Goal: Task Accomplishment & Management: Use online tool/utility

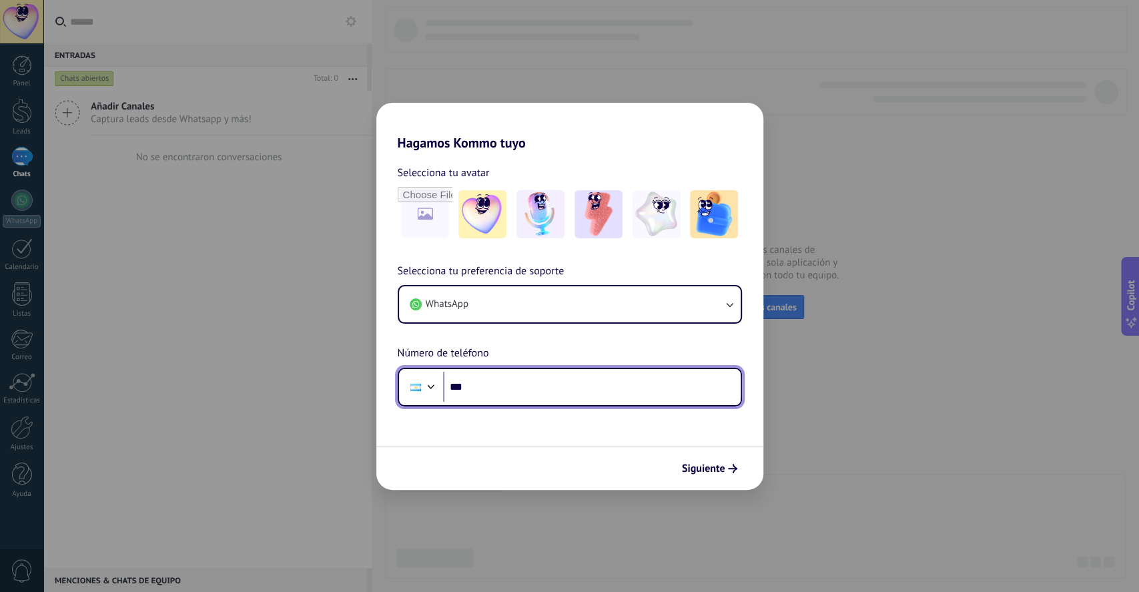
click at [564, 376] on input "***" at bounding box center [592, 387] width 298 height 31
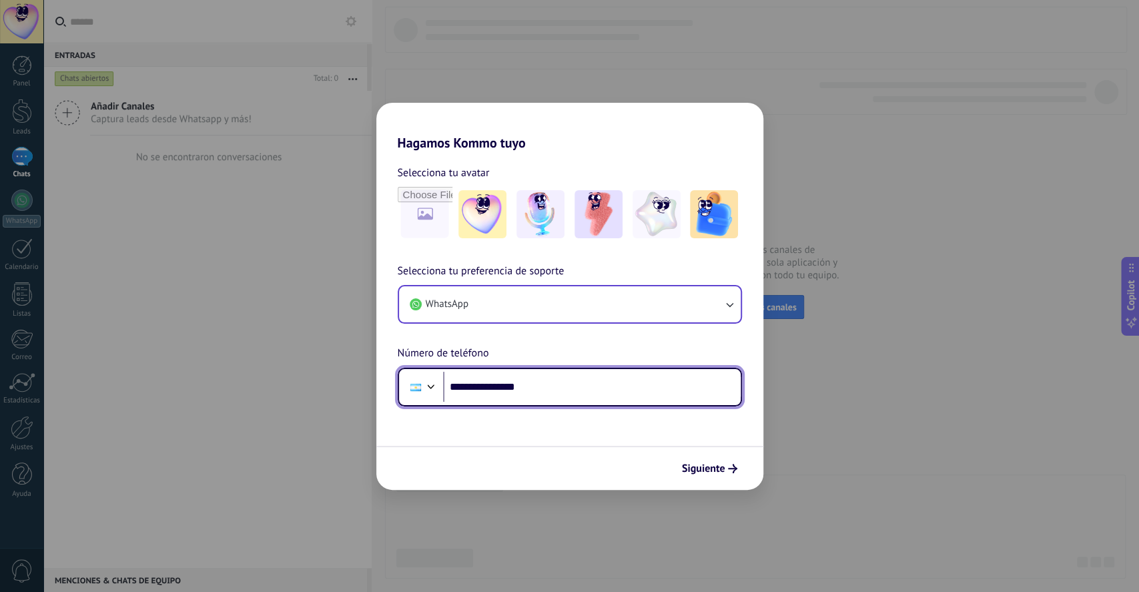
type input "**********"
click at [623, 384] on input "**********" at bounding box center [592, 387] width 298 height 31
click at [622, 384] on input "**********" at bounding box center [592, 387] width 298 height 31
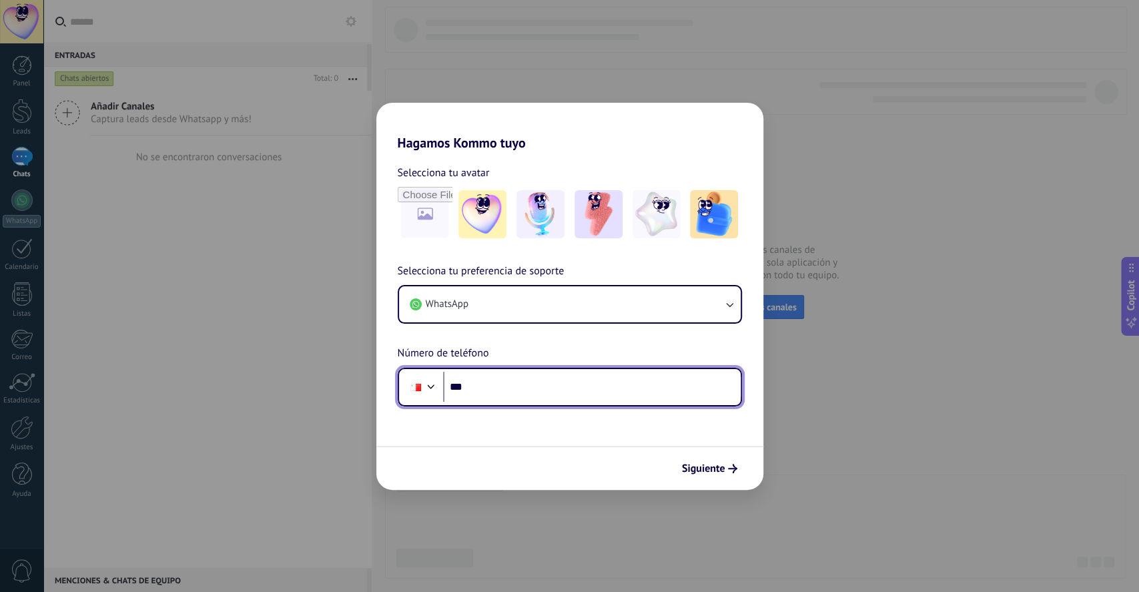
type input "**"
type input "**********"
click at [563, 388] on input "**********" at bounding box center [592, 387] width 298 height 31
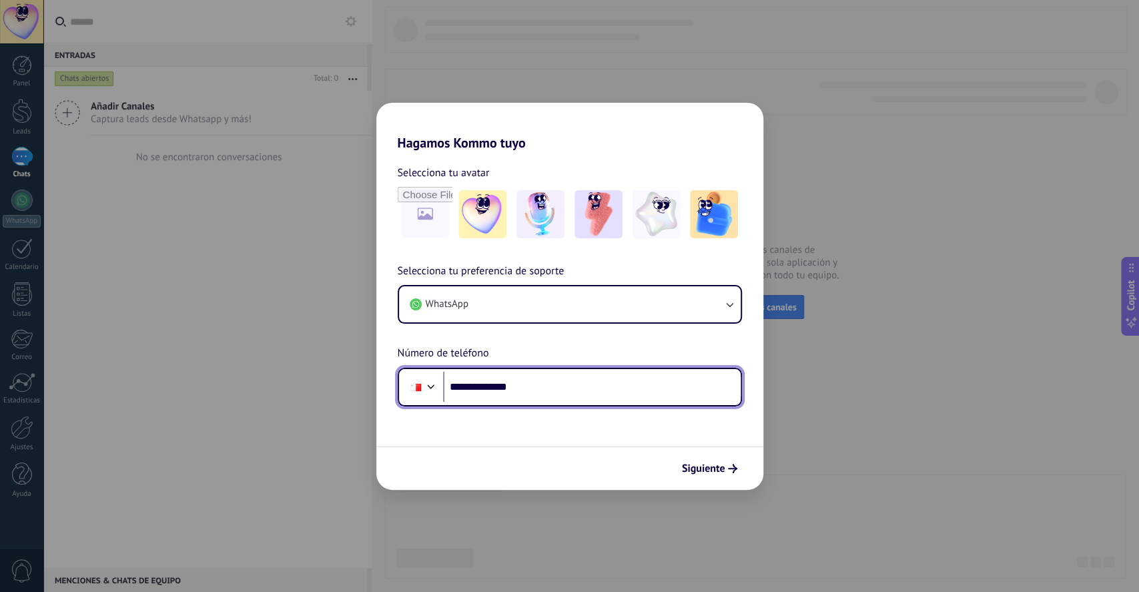
click at [551, 380] on input "**********" at bounding box center [592, 387] width 298 height 31
type input "**"
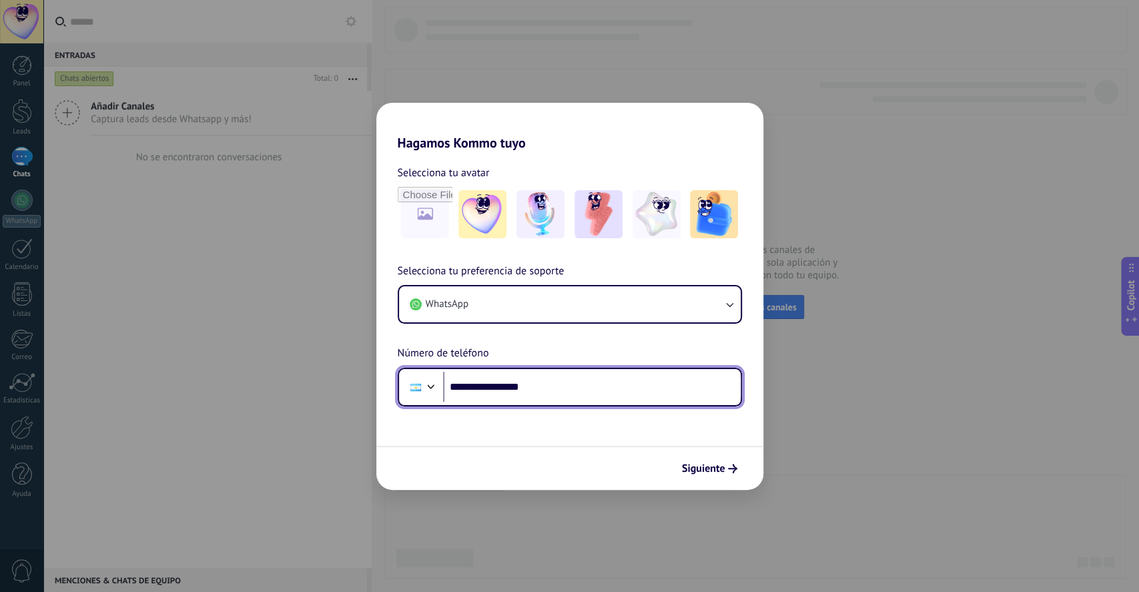
click at [481, 387] on input "**********" at bounding box center [592, 387] width 298 height 31
type input "**********"
drag, startPoint x: 571, startPoint y: 382, endPoint x: 444, endPoint y: 378, distance: 126.8
click at [444, 378] on input "**********" at bounding box center [592, 387] width 298 height 31
type input "**"
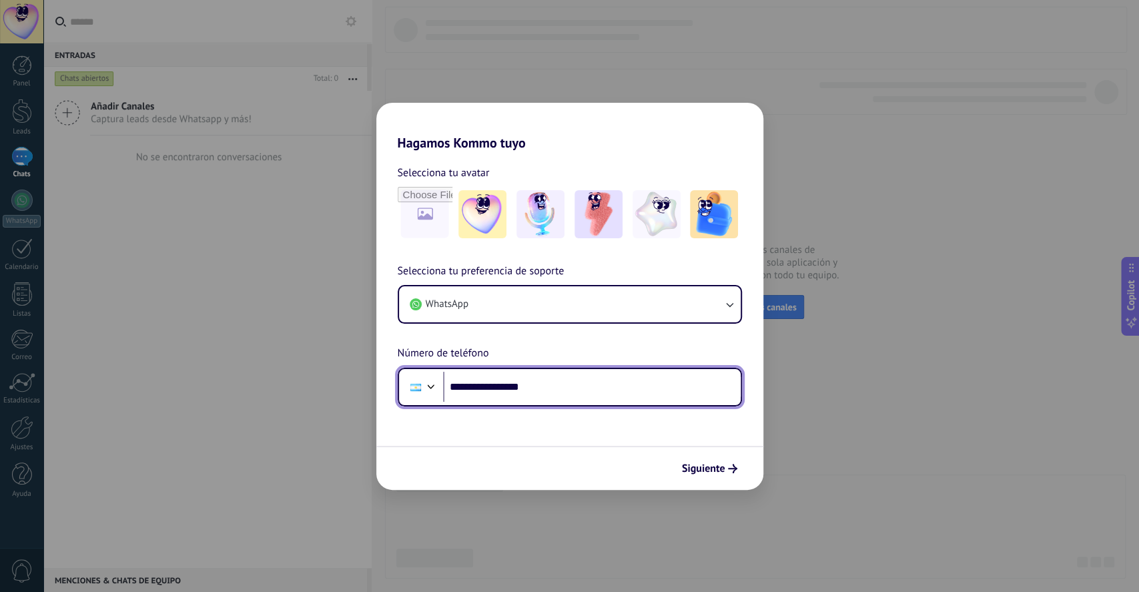
type input "**********"
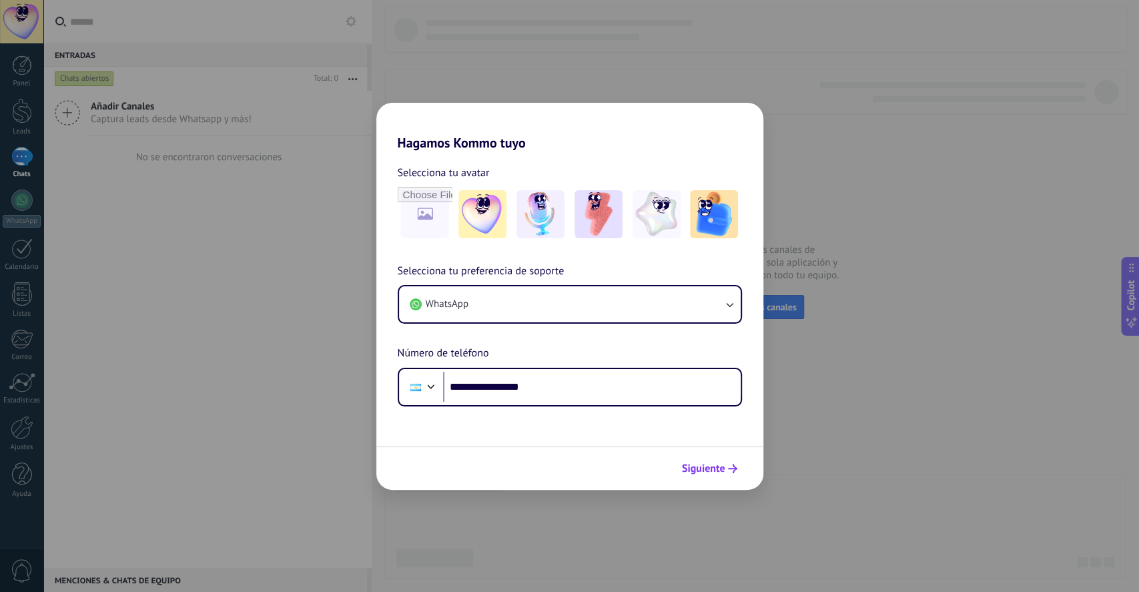
click at [740, 466] on button "Siguiente" at bounding box center [709, 468] width 67 height 23
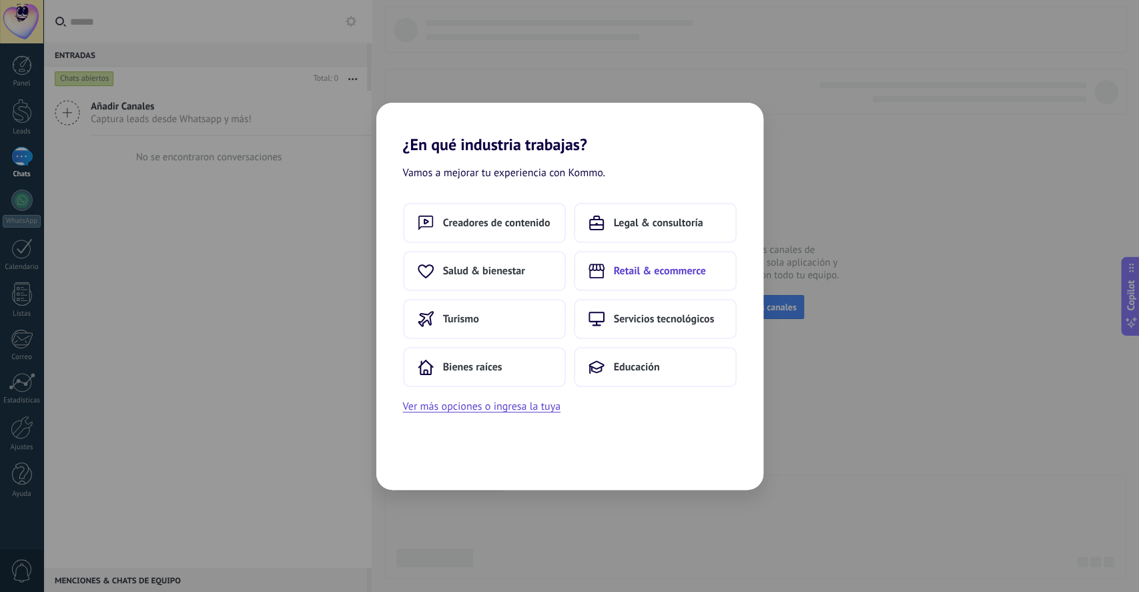
click at [680, 276] on span "Retail & ecommerce" at bounding box center [660, 270] width 92 height 13
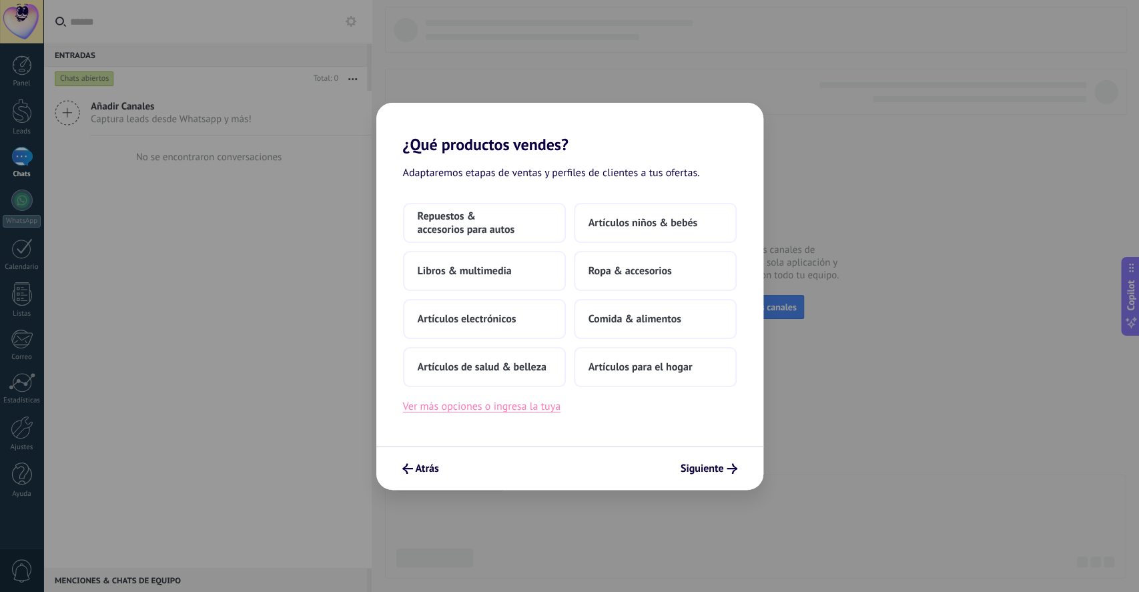
click at [511, 406] on button "Ver más opciones o ingresa la tuya" at bounding box center [482, 406] width 158 height 17
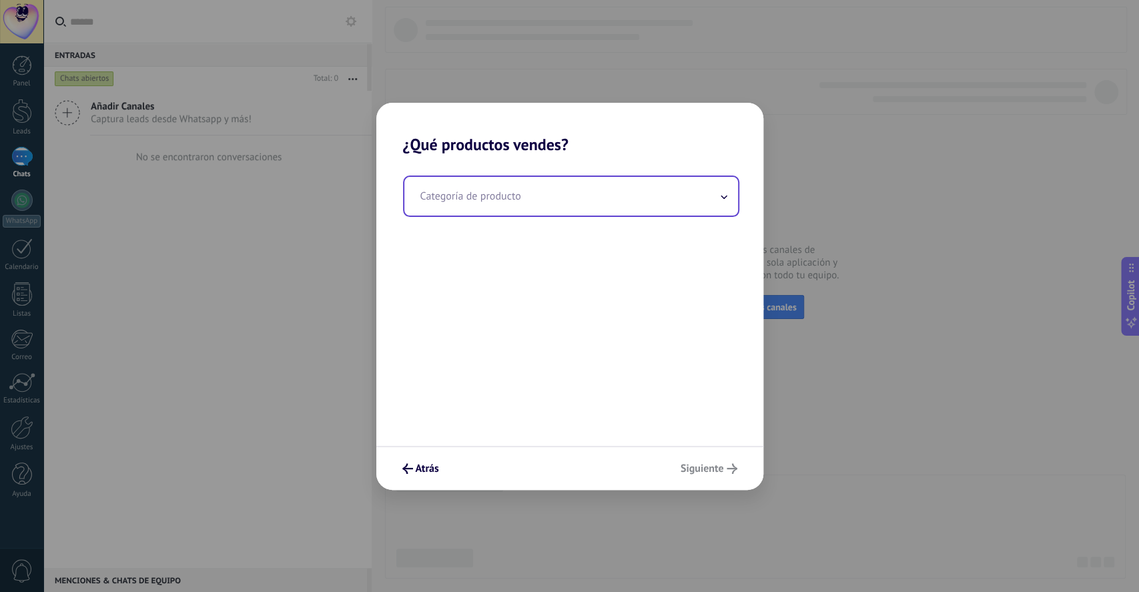
click at [469, 210] on input "text" at bounding box center [571, 196] width 334 height 39
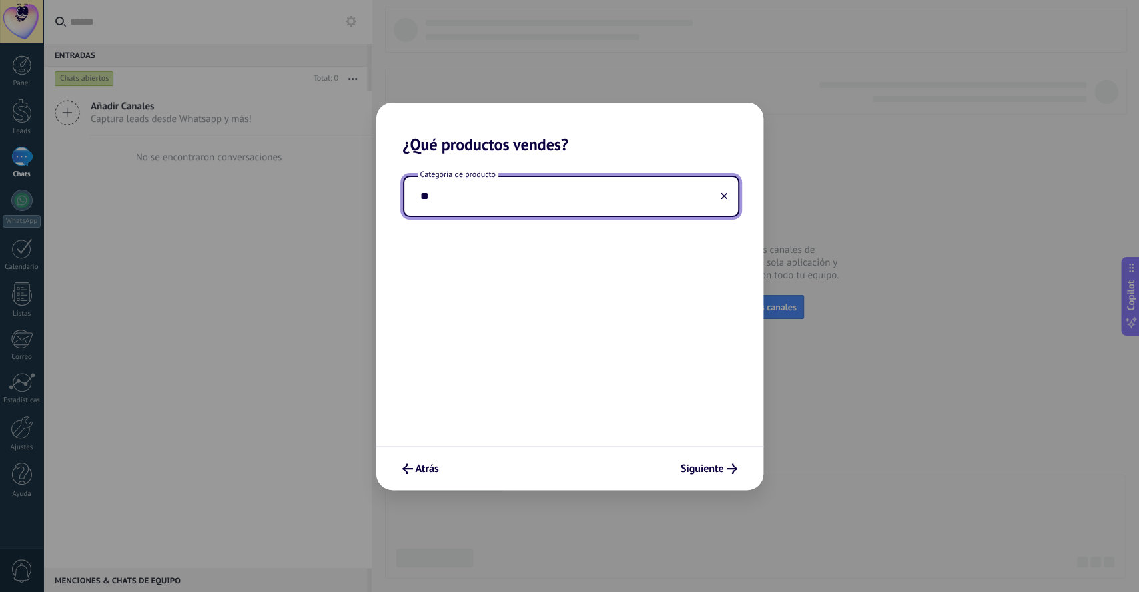
type input "*"
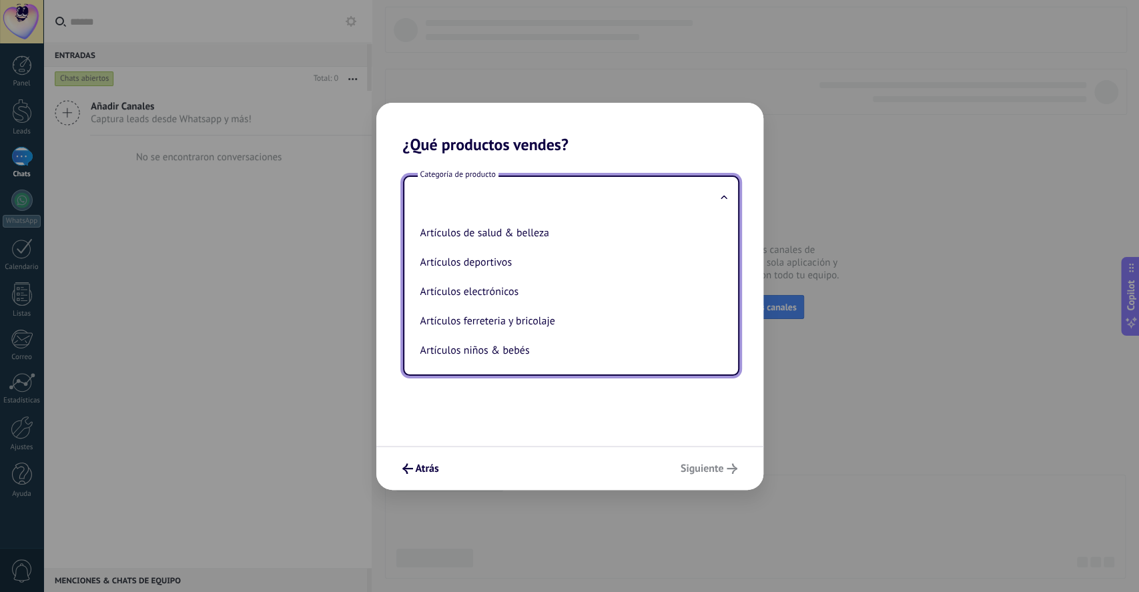
type input "*"
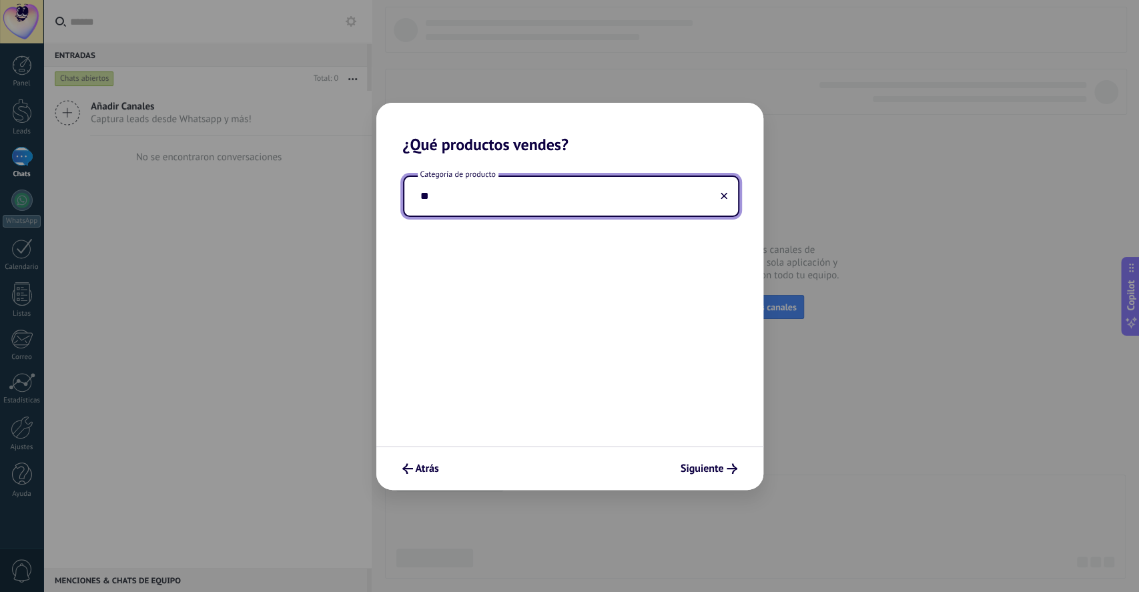
type input "*"
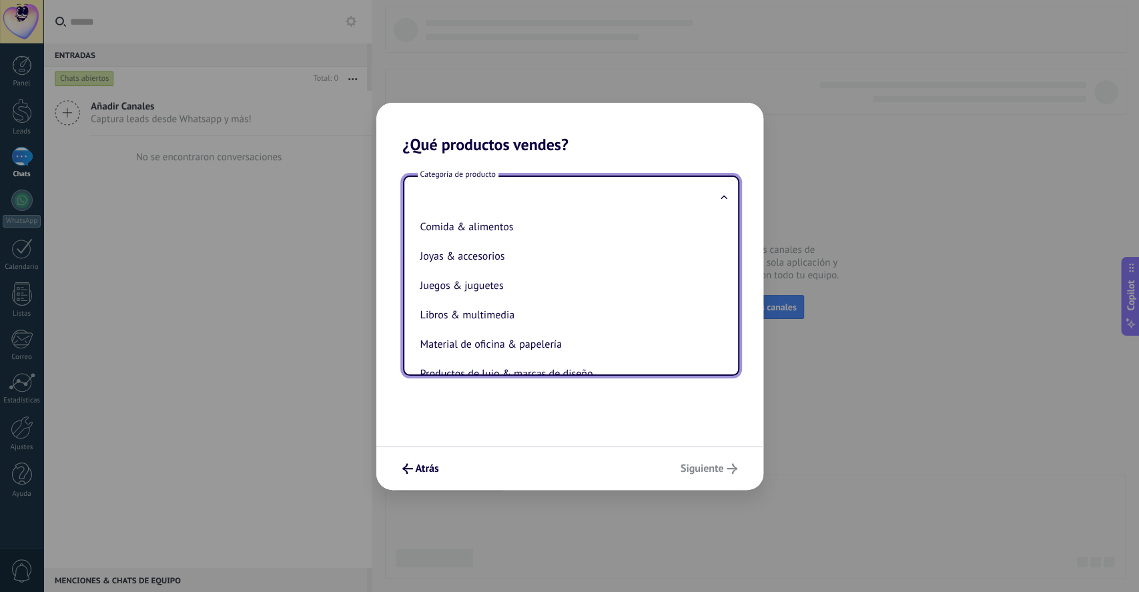
scroll to position [299, 0]
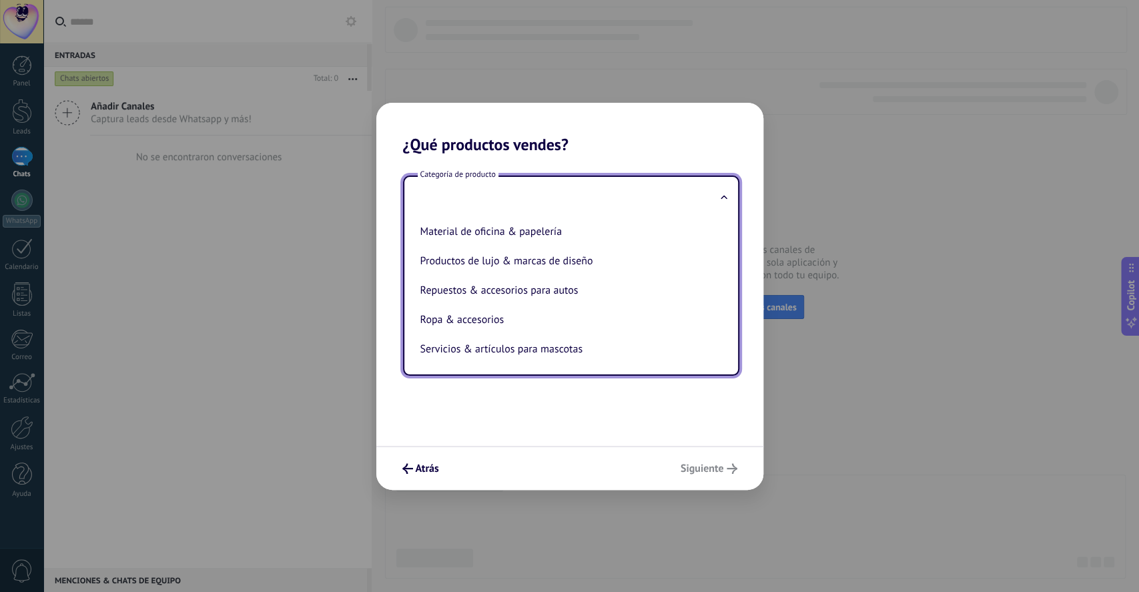
click at [541, 419] on div "Categoría de producto Artículos de salud & belleza Artículos deportivos Artícul…" at bounding box center [569, 300] width 387 height 292
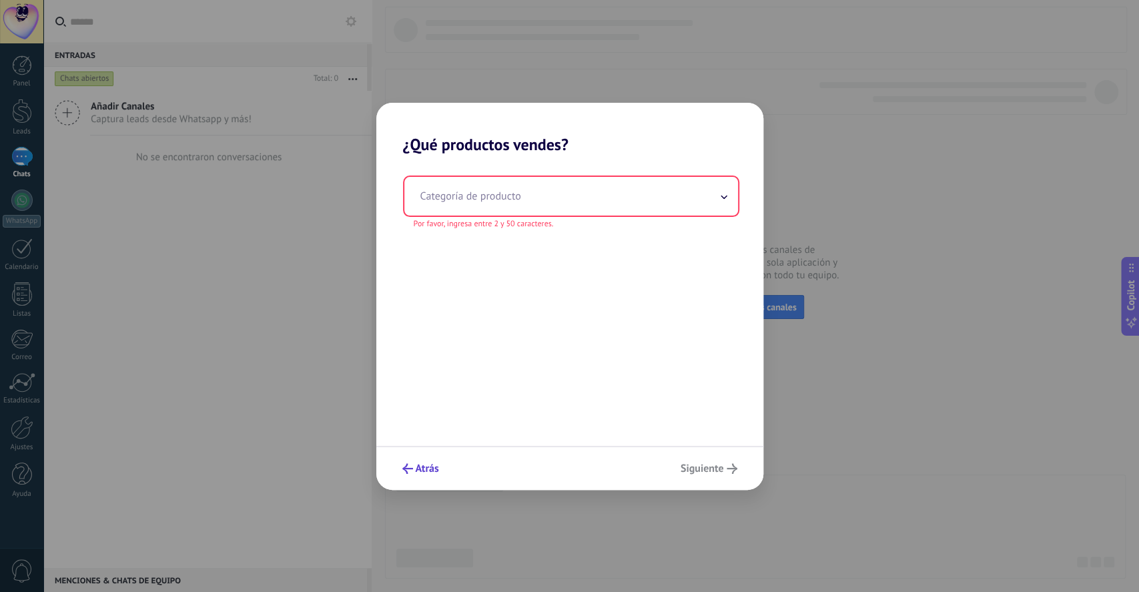
drag, startPoint x: 425, startPoint y: 472, endPoint x: 422, endPoint y: 463, distance: 9.3
click at [422, 464] on span "Atrás" at bounding box center [427, 468] width 23 height 9
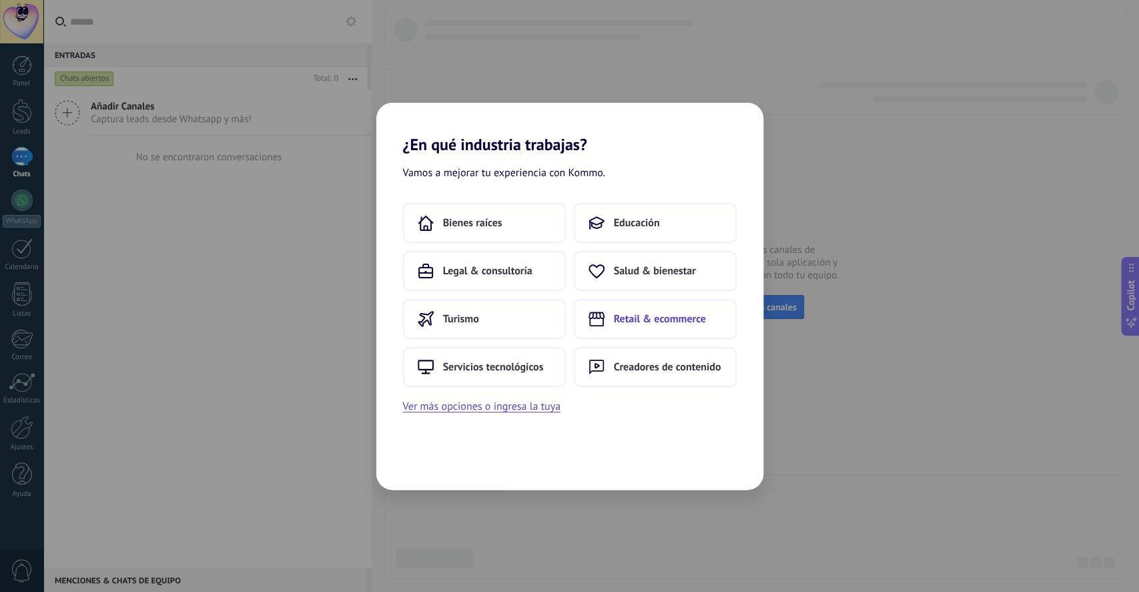
click at [650, 325] on button "Retail & ecommerce" at bounding box center [655, 319] width 163 height 40
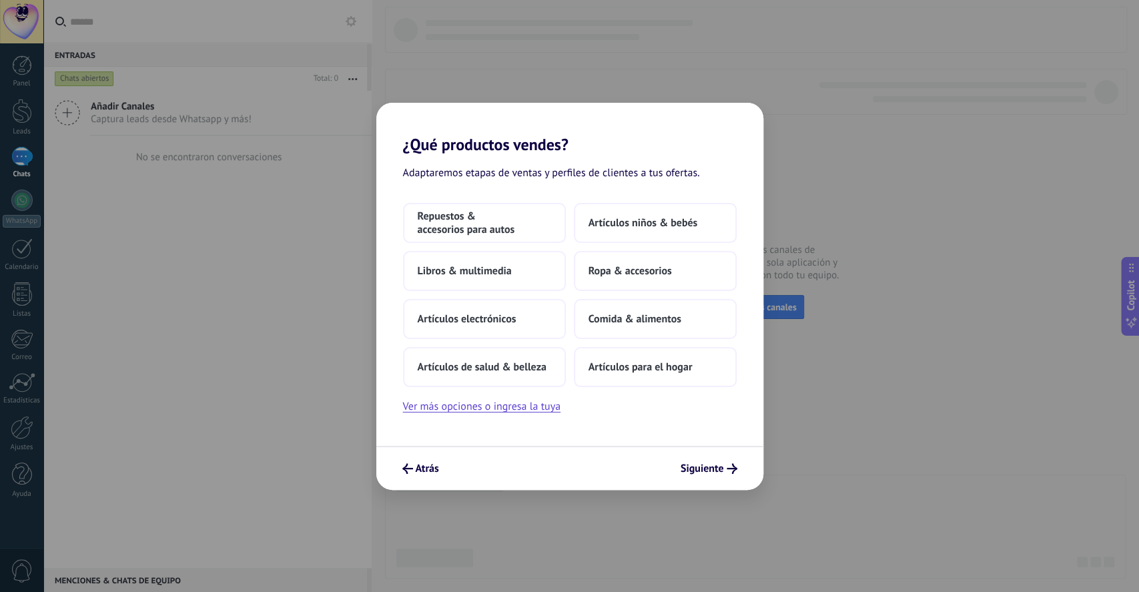
click at [505, 395] on div "Repuestos & accesorios para autos Artículos niños & bebés Libros & multimedia R…" at bounding box center [569, 309] width 387 height 212
click at [507, 408] on button "Ver más opciones o ingresa la tuya" at bounding box center [482, 406] width 158 height 17
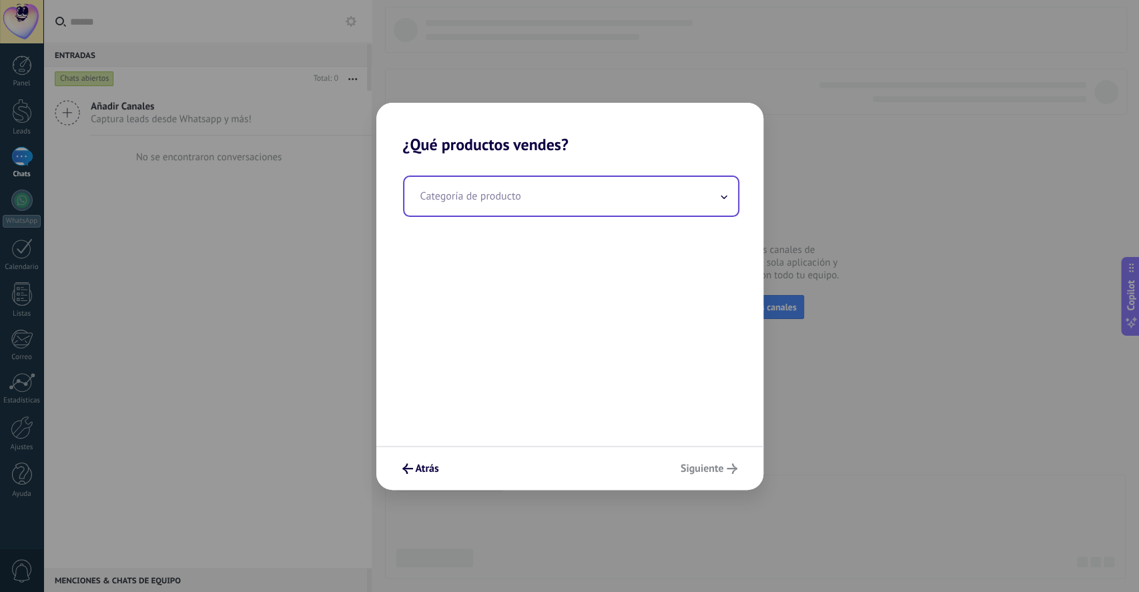
click at [519, 210] on input "text" at bounding box center [571, 196] width 334 height 39
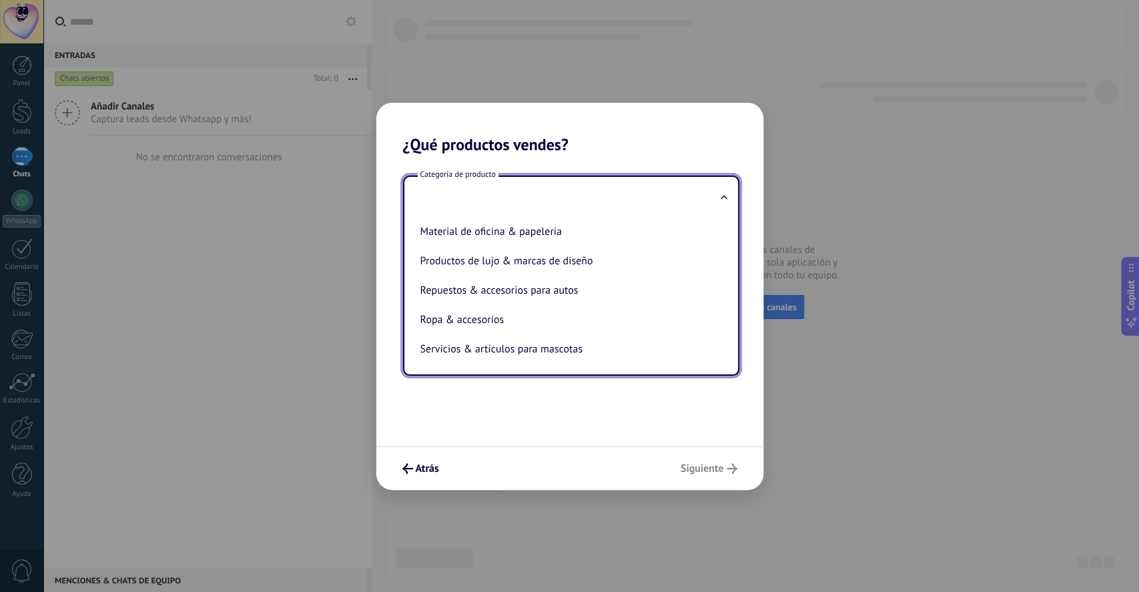
click at [504, 432] on div "Categoría de producto Artículos de salud & belleza Artículos deportivos Artícul…" at bounding box center [569, 300] width 387 height 292
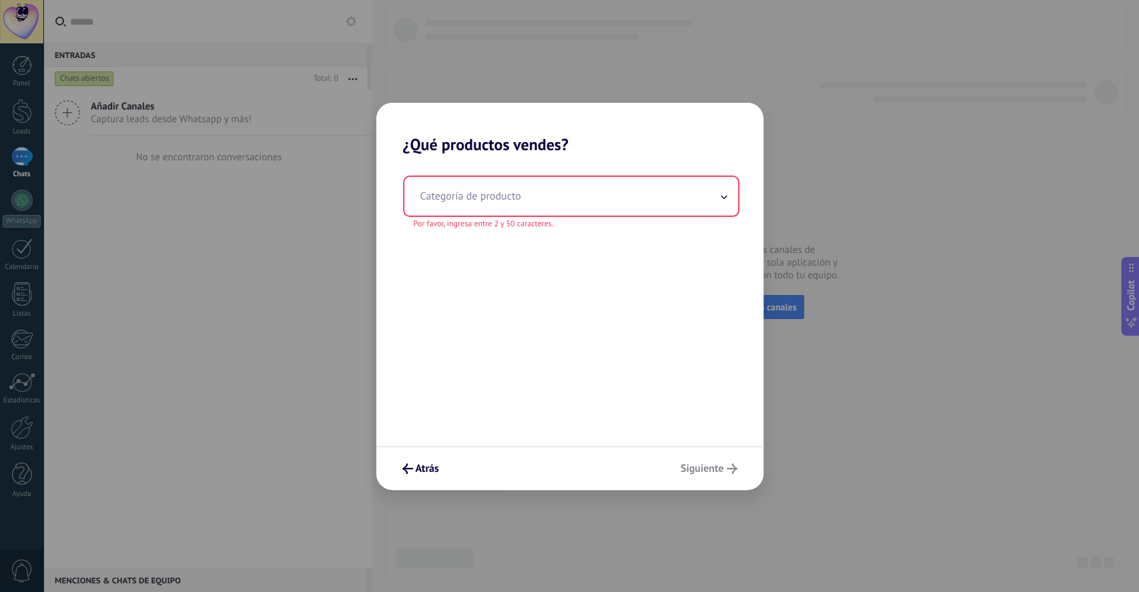
click at [461, 200] on input "text" at bounding box center [571, 196] width 334 height 39
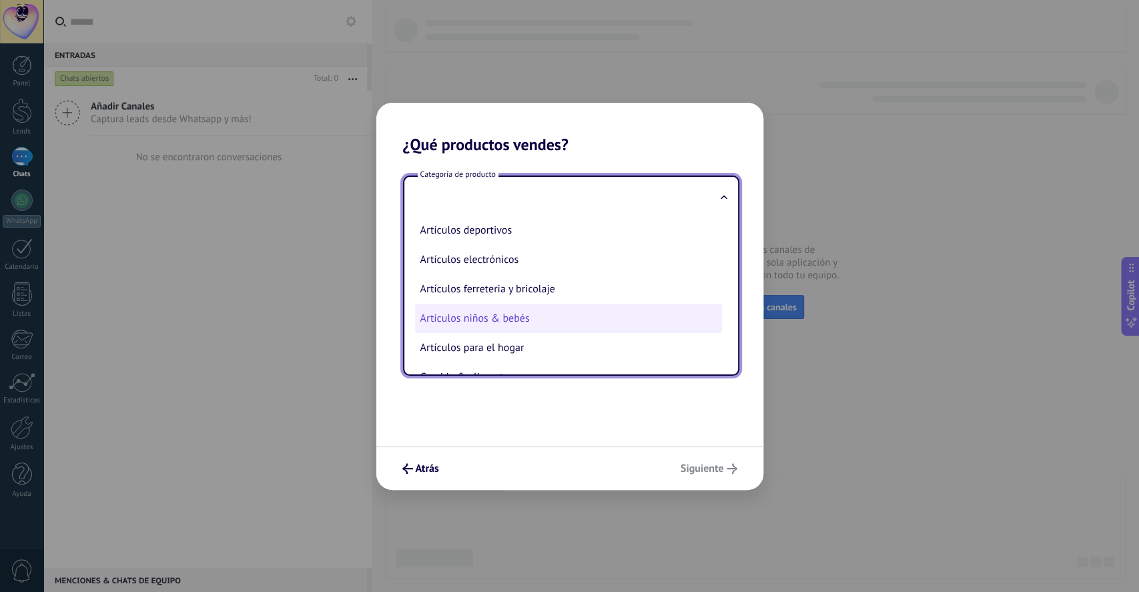
scroll to position [0, 0]
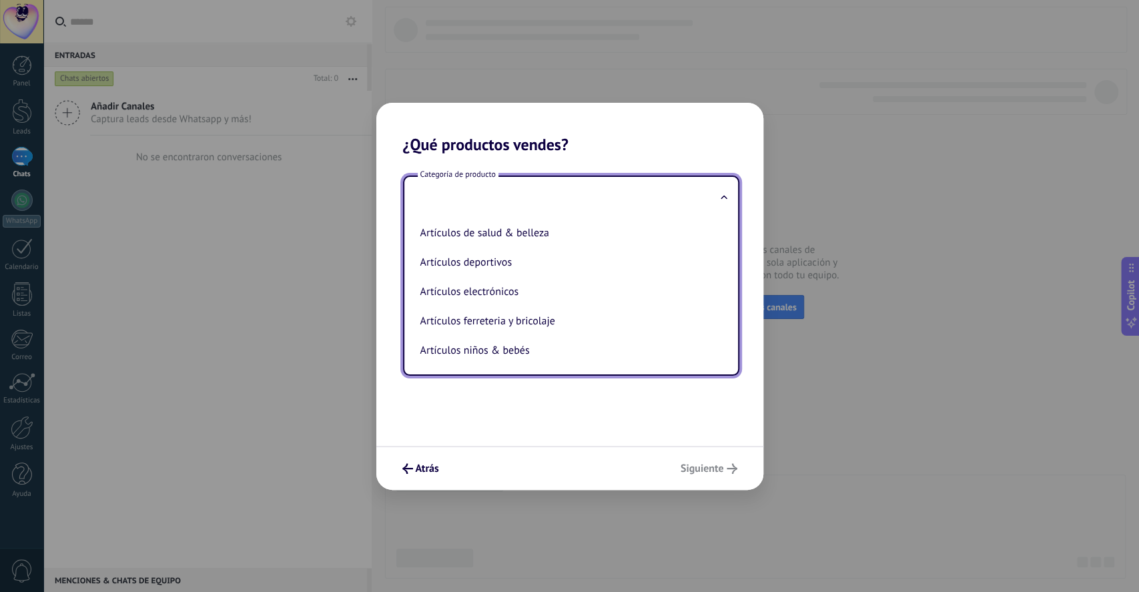
click at [494, 324] on li "Artículos ferreteria y bricolaje" at bounding box center [568, 320] width 307 height 29
type input "**********"
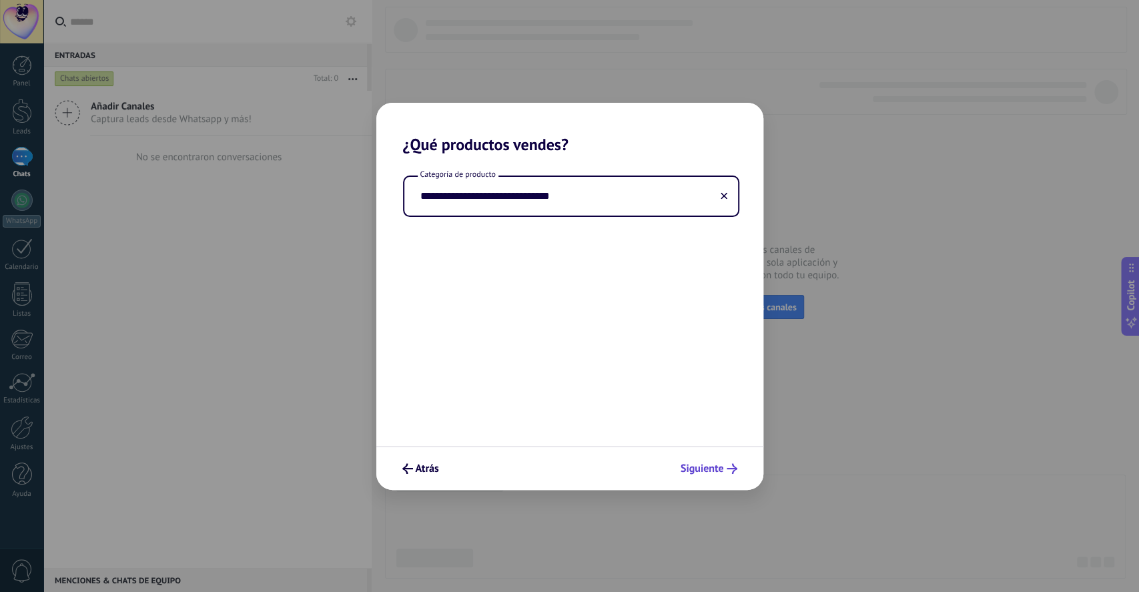
click at [718, 466] on span "Siguiente" at bounding box center [702, 468] width 43 height 9
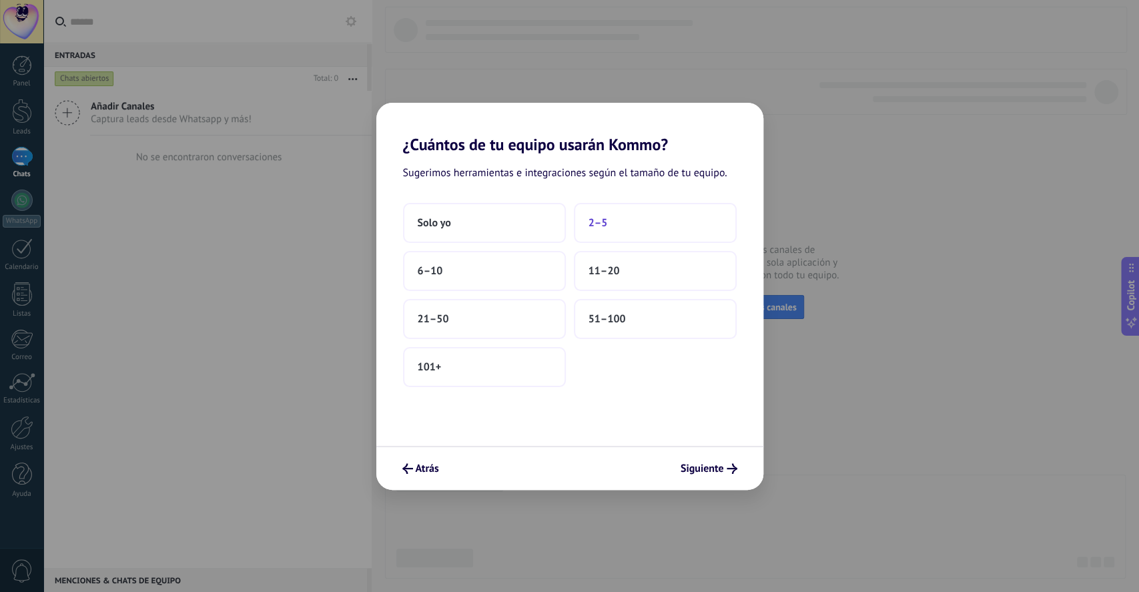
click at [605, 221] on span "2–5" at bounding box center [598, 222] width 19 height 13
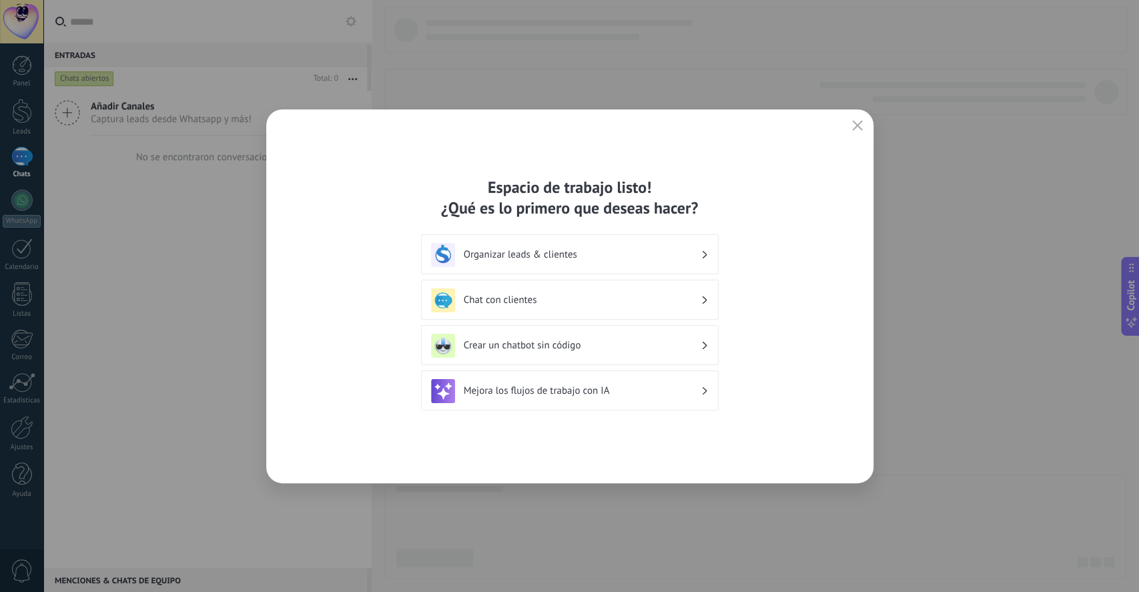
click at [547, 256] on h3 "Organizar leads & clientes" at bounding box center [582, 254] width 237 height 13
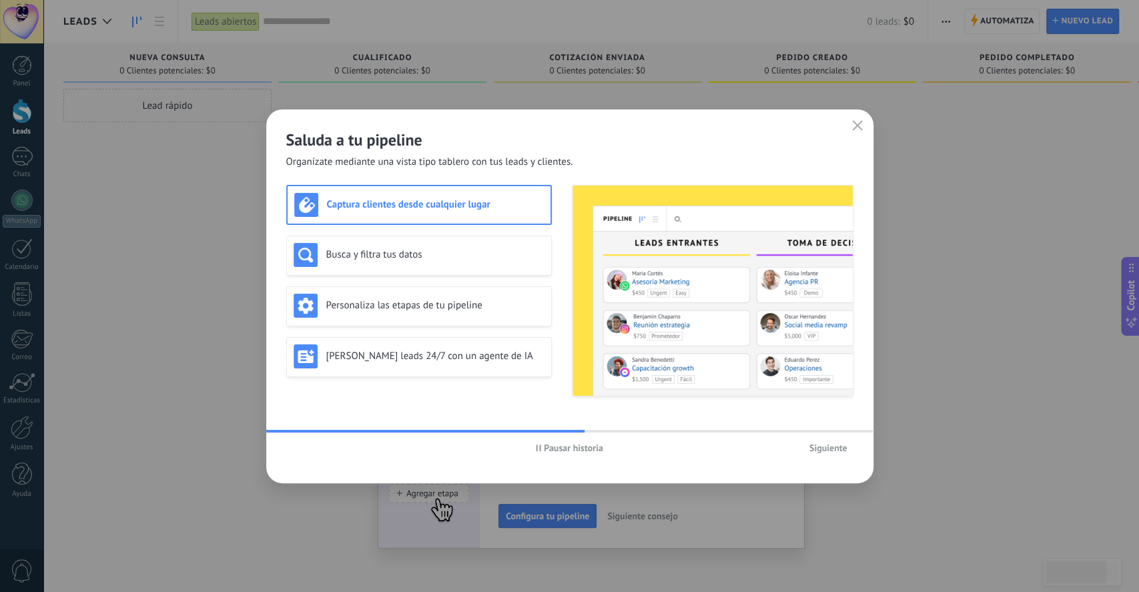
click at [638, 340] on img at bounding box center [713, 291] width 280 height 210
click at [637, 345] on img at bounding box center [713, 291] width 280 height 210
click at [416, 260] on h3 "Busca y filtra tus datos" at bounding box center [435, 254] width 218 height 13
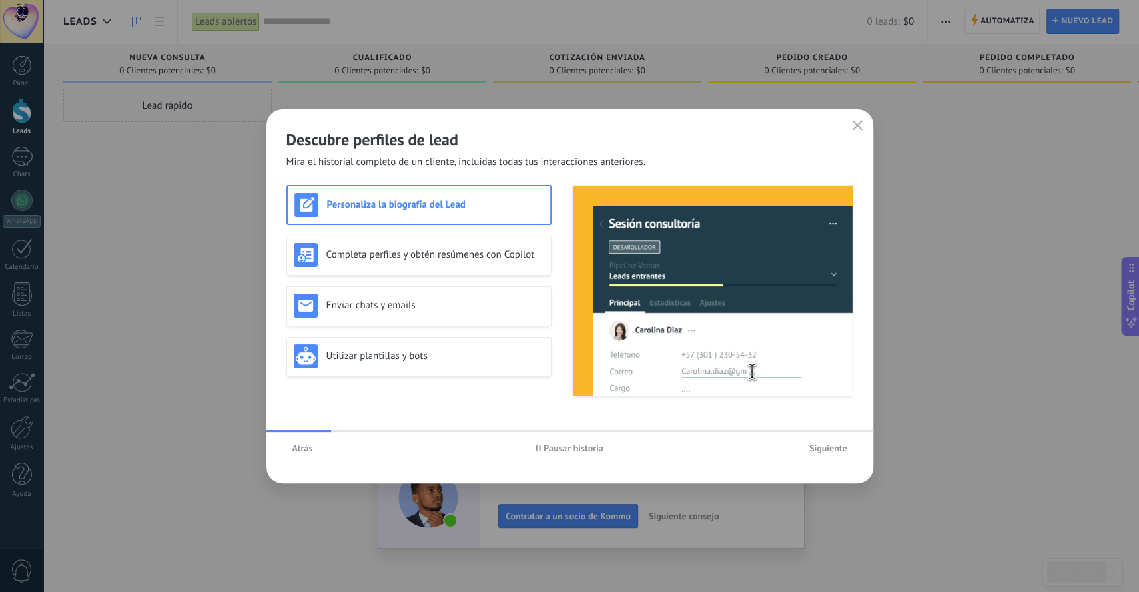
click at [400, 329] on div "Personaliza la biografía del Lead Completa perfiles y obtén resúmenes con Copil…" at bounding box center [419, 291] width 266 height 212
click at [398, 351] on h3 "Utilizar plantillas y bots" at bounding box center [435, 356] width 218 height 13
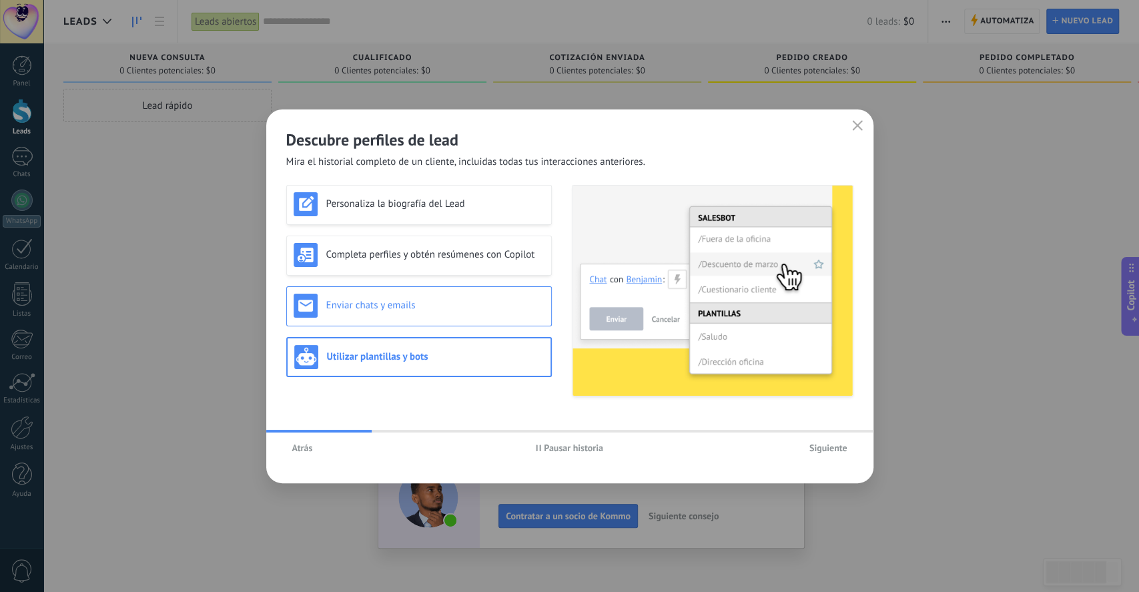
click at [394, 305] on h3 "Enviar chats y emails" at bounding box center [435, 305] width 218 height 13
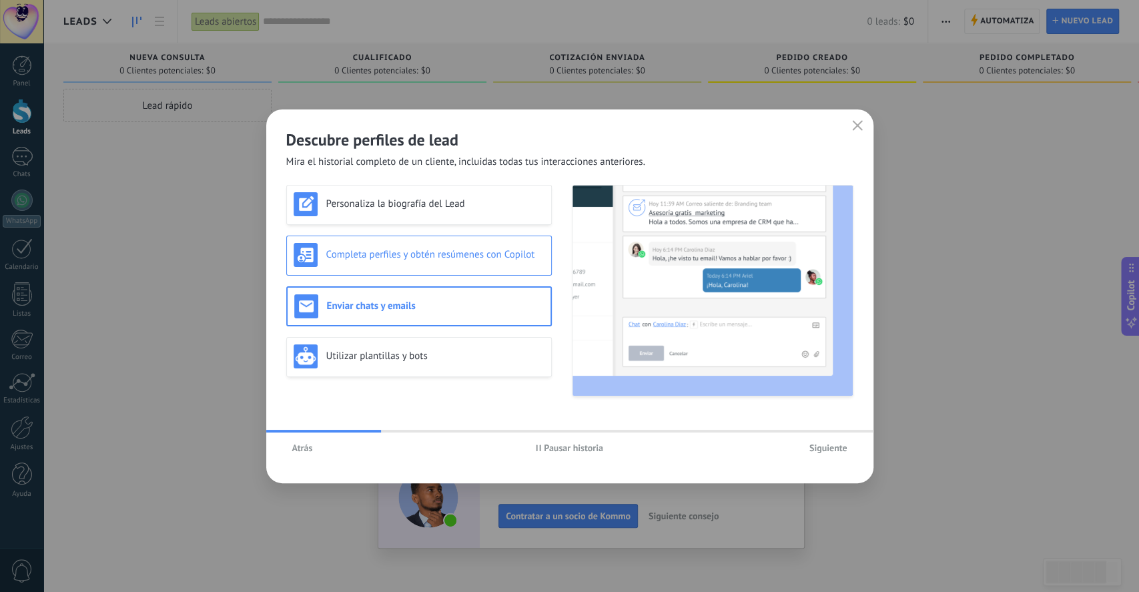
click at [390, 240] on div "Completa perfiles y obtén resúmenes con Copilot" at bounding box center [419, 256] width 266 height 40
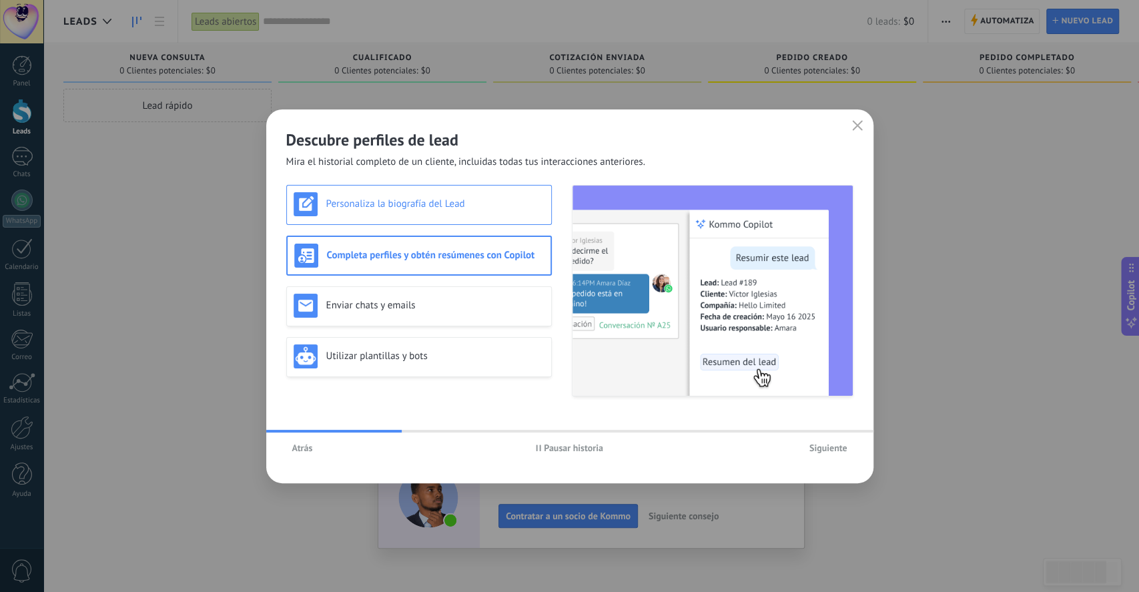
click at [379, 199] on h3 "Personaliza la biografía del Lead" at bounding box center [435, 204] width 218 height 13
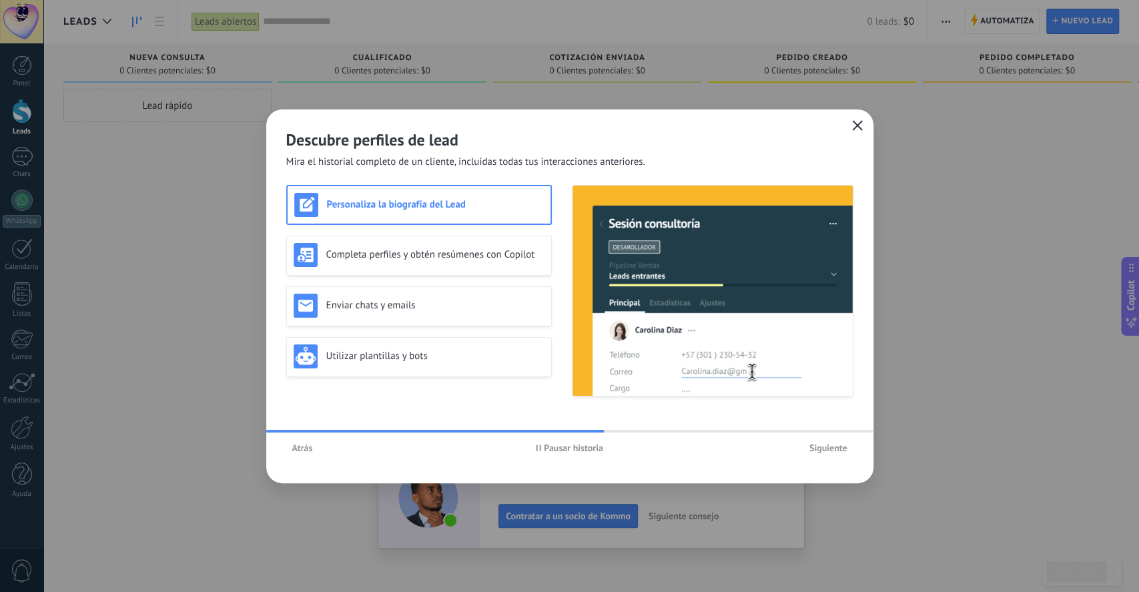
click at [860, 125] on icon "button" at bounding box center [857, 125] width 11 height 11
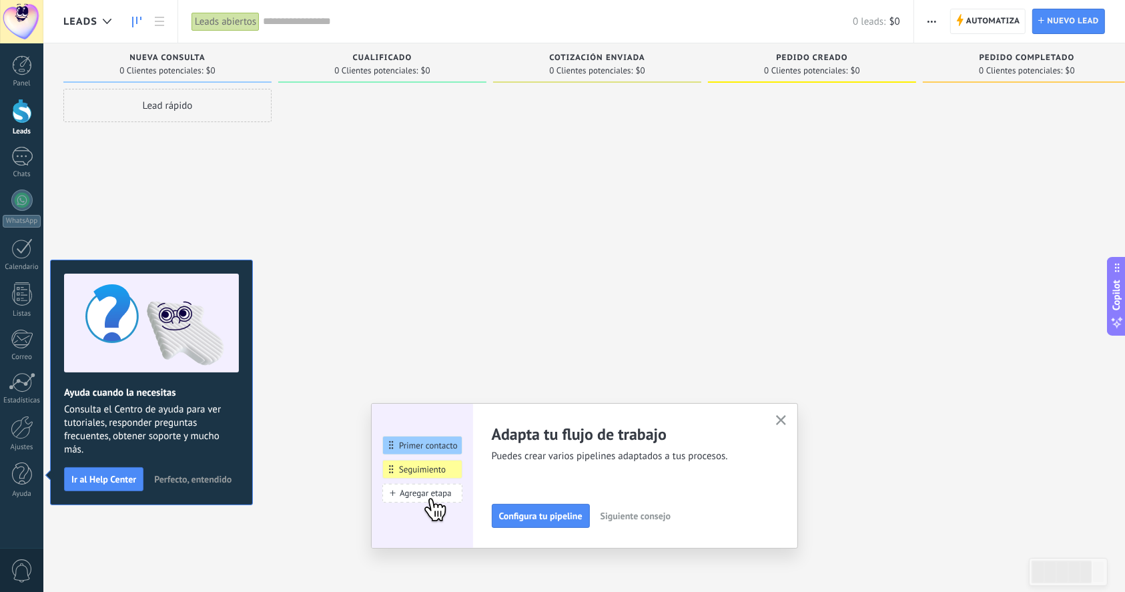
click at [233, 176] on div "Lead rápido" at bounding box center [167, 298] width 208 height 418
click at [170, 475] on span "Perfecto, entendido" at bounding box center [192, 479] width 77 height 9
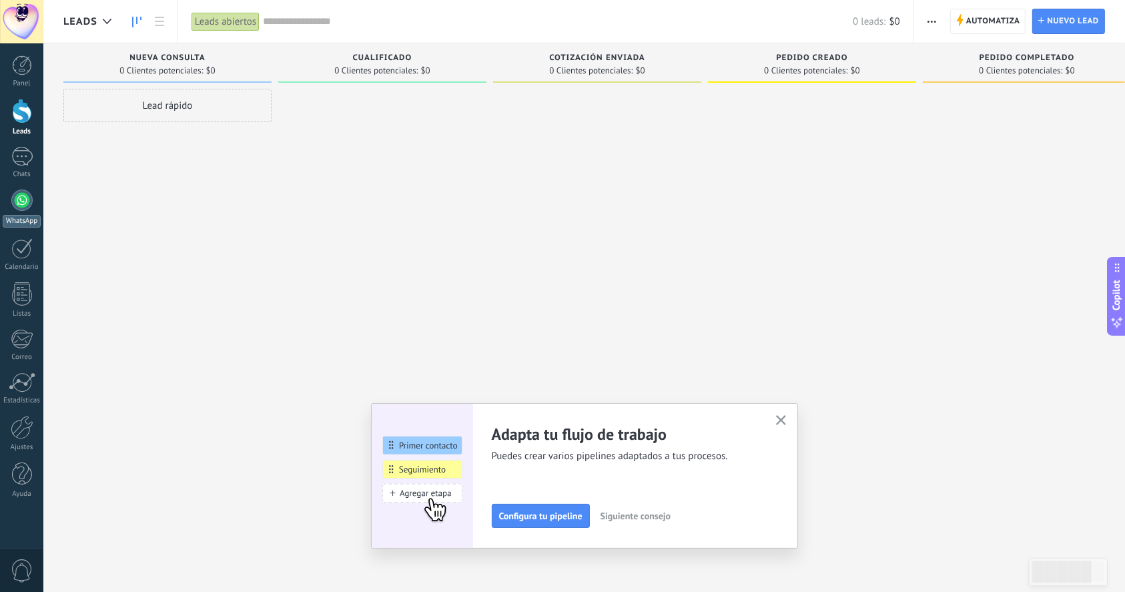
click at [31, 211] on link "WhatsApp" at bounding box center [21, 209] width 43 height 38
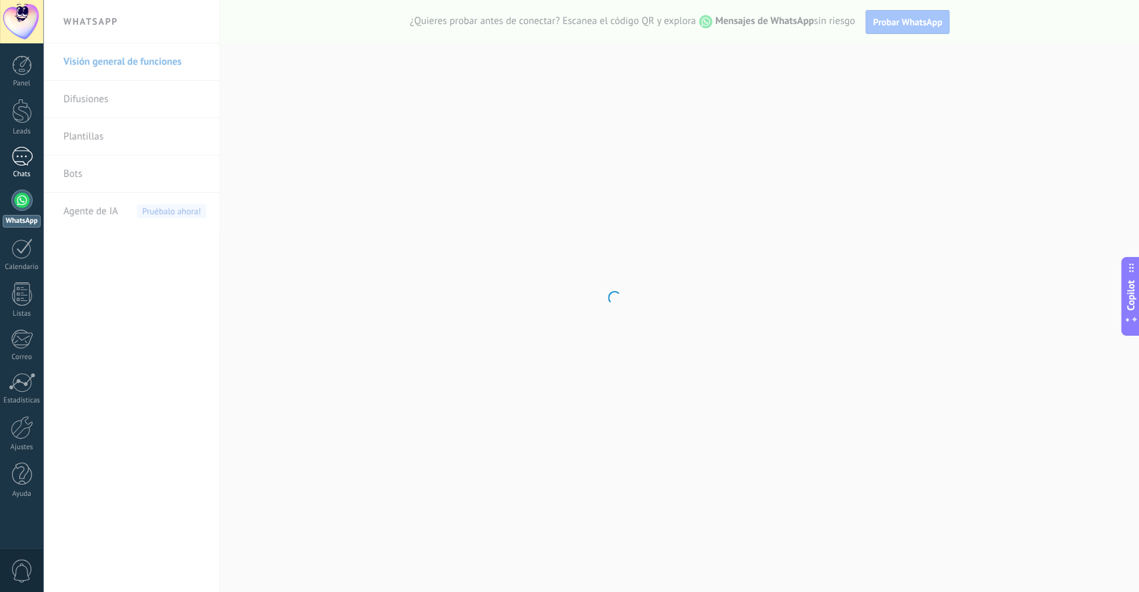
click at [16, 153] on div at bounding box center [21, 156] width 21 height 19
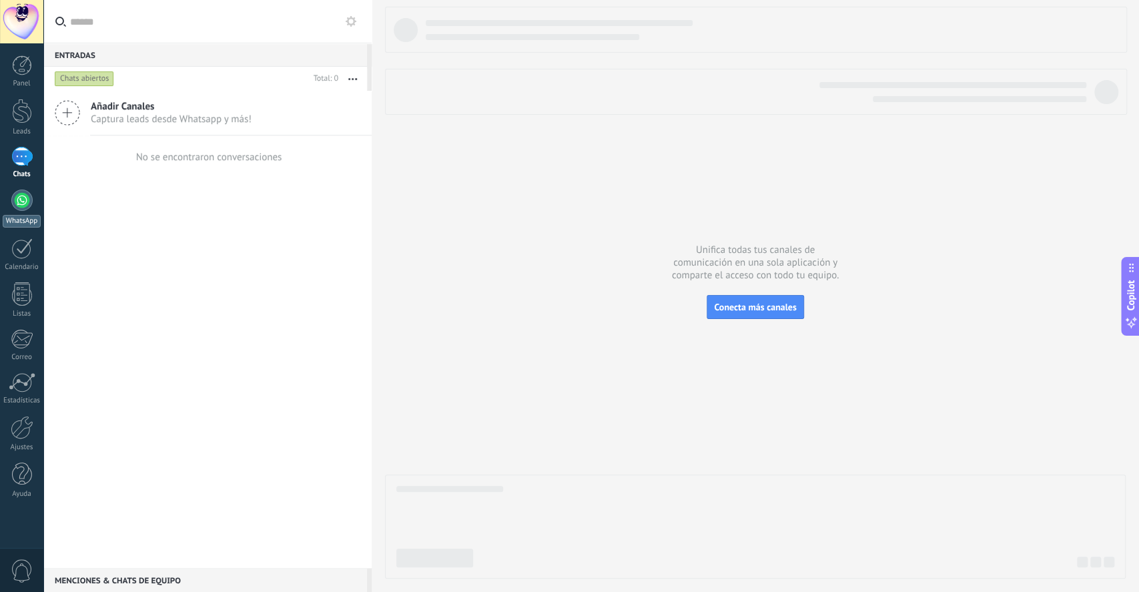
click at [14, 198] on div at bounding box center [21, 200] width 21 height 21
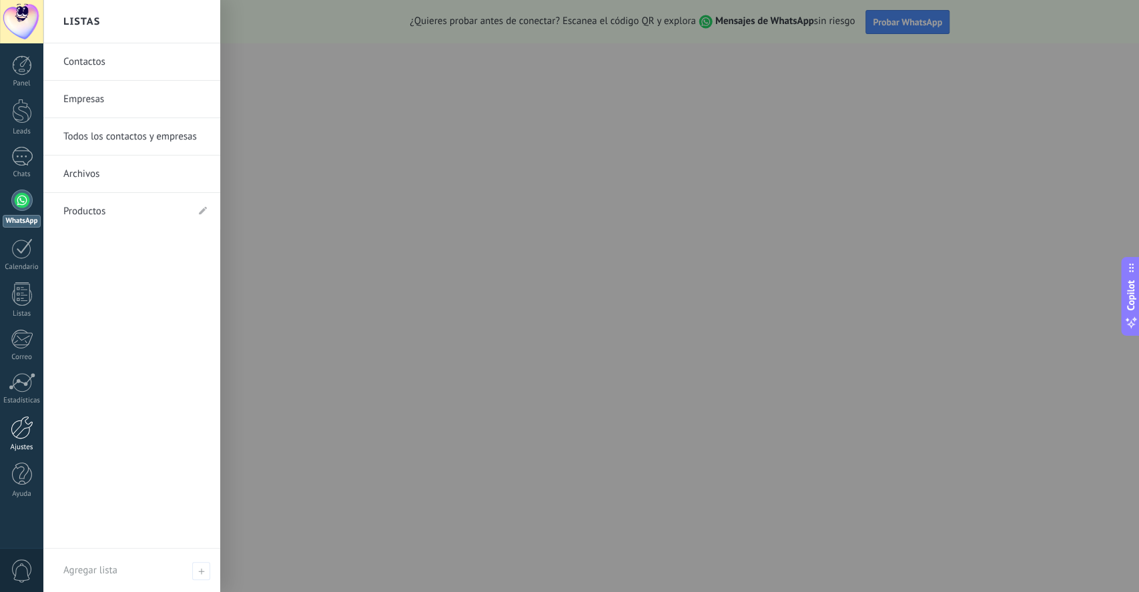
click at [21, 422] on div at bounding box center [22, 427] width 23 height 23
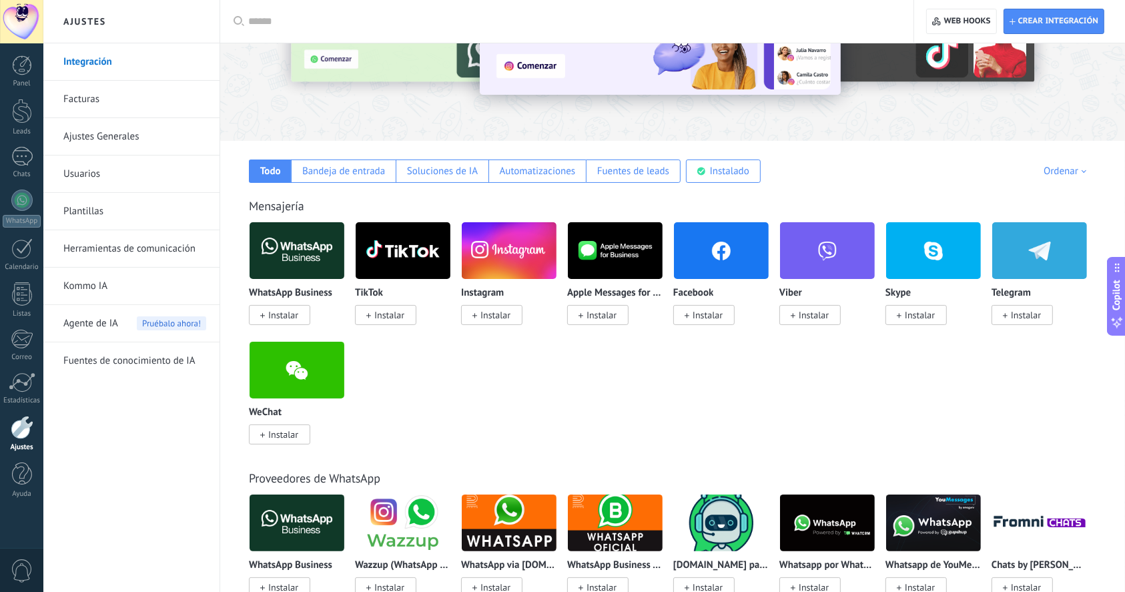
scroll to position [178, 0]
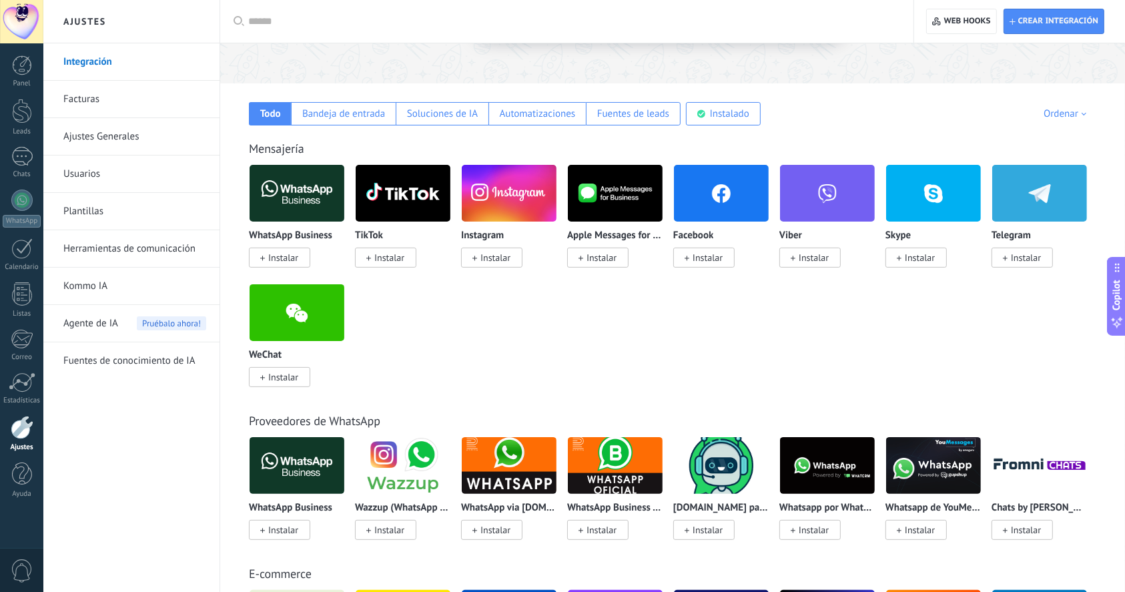
click at [609, 535] on span "Instalar" at bounding box center [602, 530] width 30 height 12
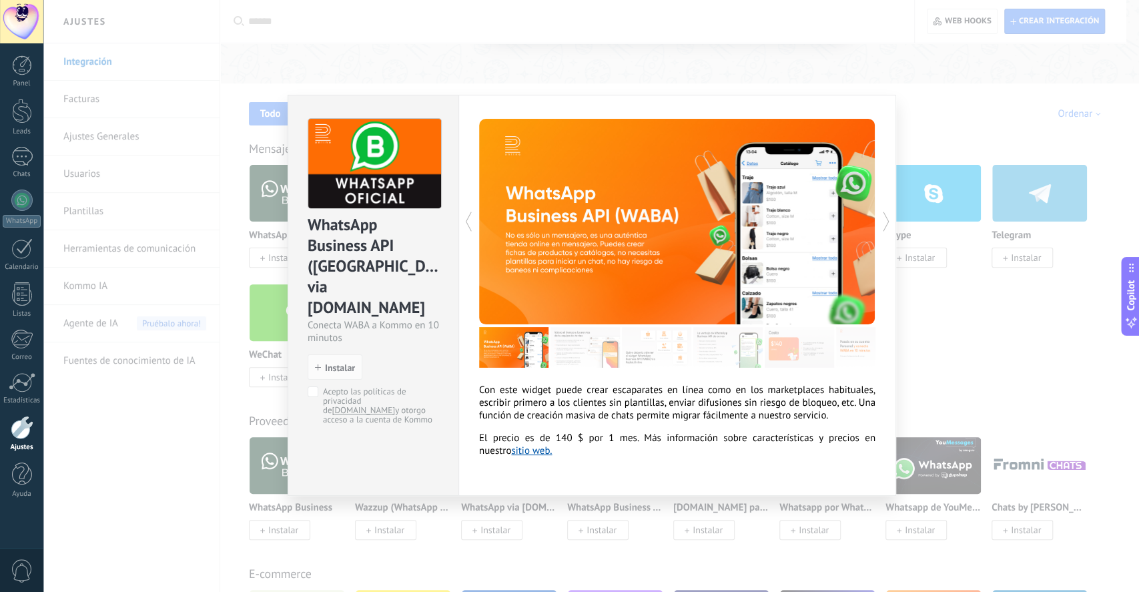
click at [719, 555] on div "WhatsApp Business API ([GEOGRAPHIC_DATA]) via [DOMAIN_NAME] Conecta WABA a Komm…" at bounding box center [591, 296] width 1096 height 592
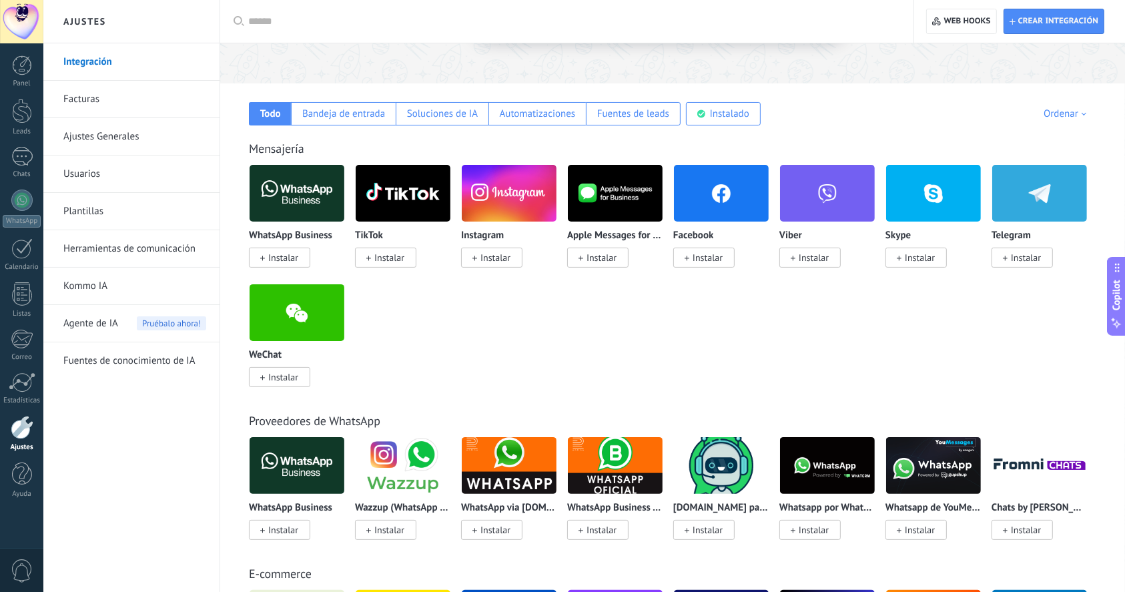
click at [898, 536] on span at bounding box center [899, 530] width 5 height 12
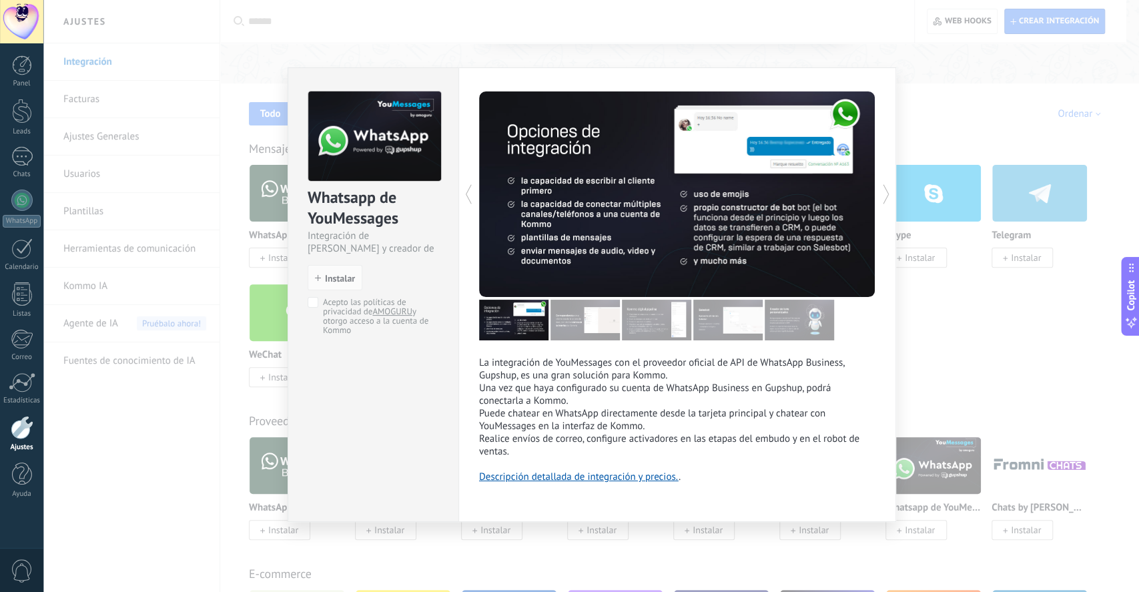
click at [945, 338] on div "Whatsapp de YouMessages Integración de Whatsapp y creador de bots install Insta…" at bounding box center [591, 296] width 1096 height 592
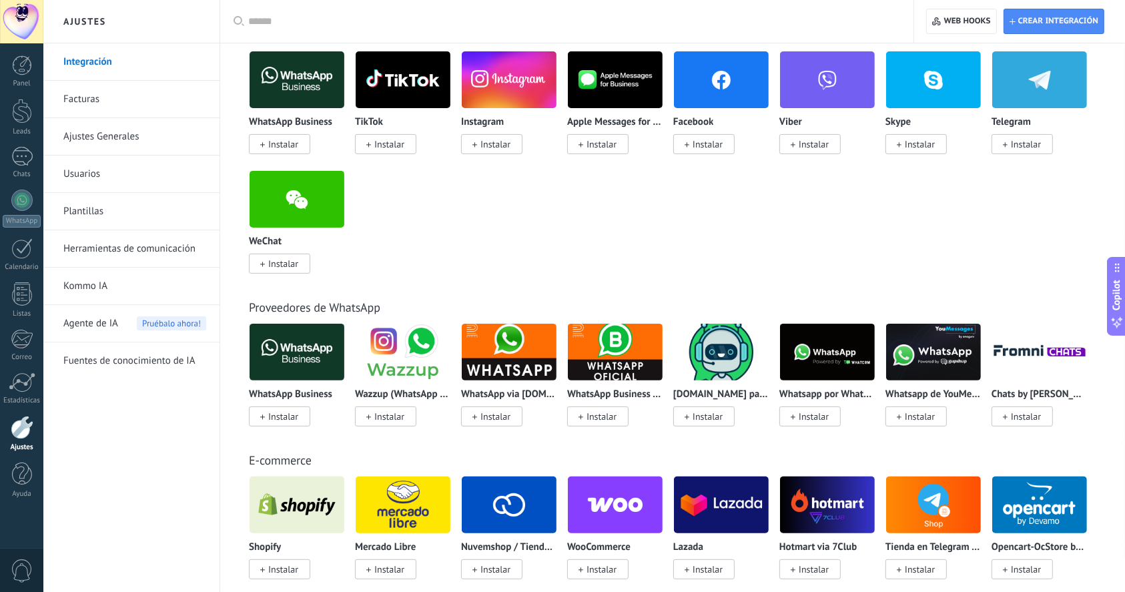
scroll to position [444, 0]
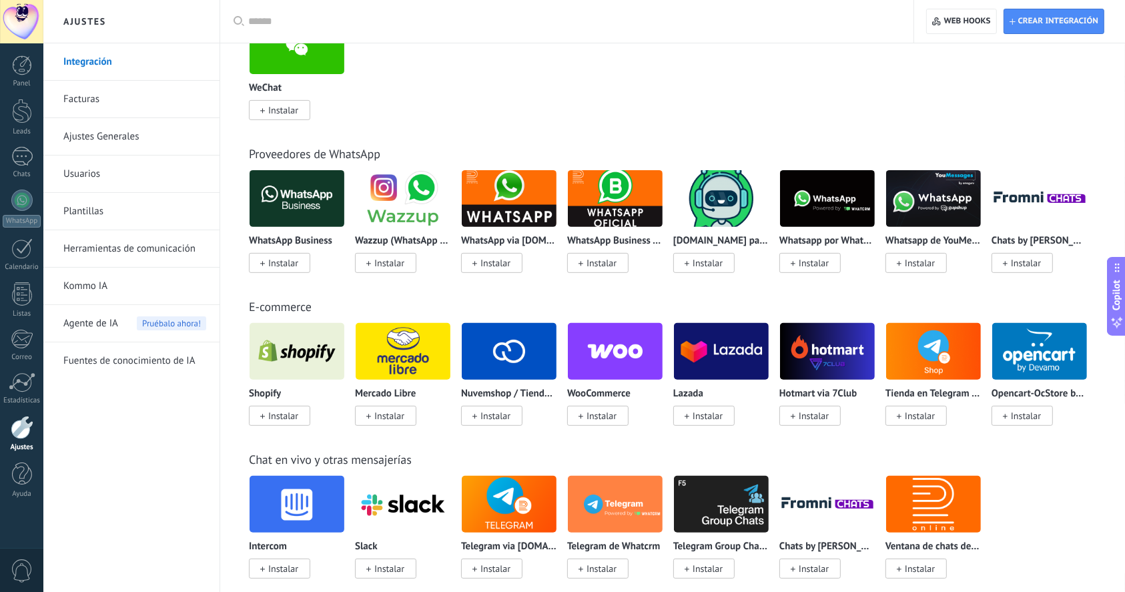
click at [934, 260] on span "Instalar" at bounding box center [920, 263] width 30 height 12
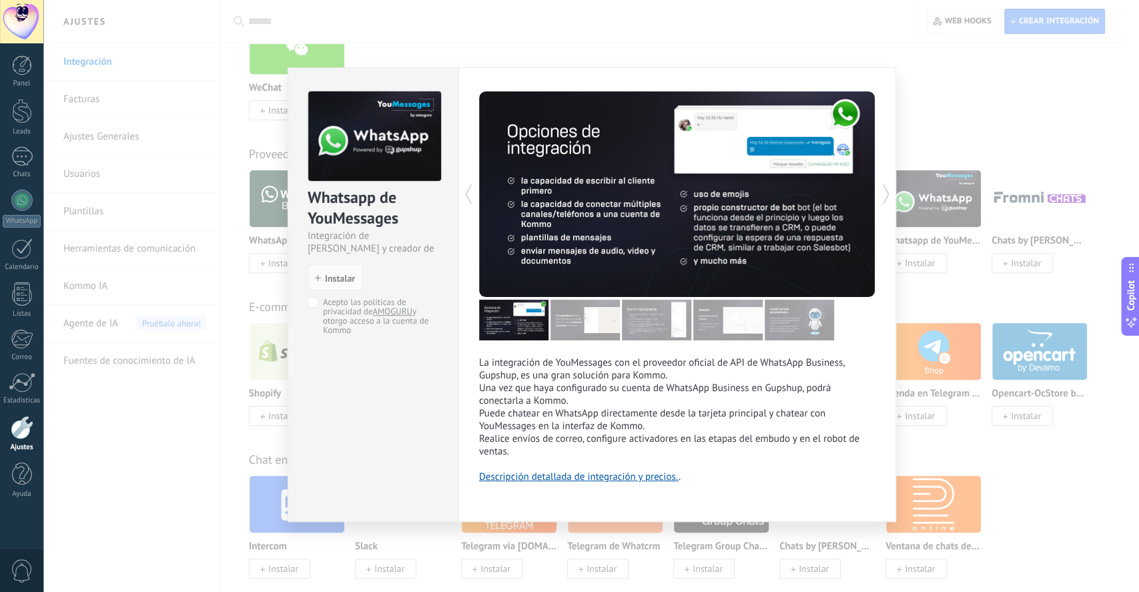
click at [313, 220] on div "Whatsapp de YouMessages" at bounding box center [373, 208] width 131 height 43
drag, startPoint x: 312, startPoint y: 219, endPoint x: 397, endPoint y: 227, distance: 85.8
click at [400, 231] on div "Whatsapp de YouMessages Integración de [PERSON_NAME] y creador de bots" at bounding box center [373, 221] width 131 height 68
click at [360, 220] on div "Whatsapp de YouMessages" at bounding box center [373, 208] width 131 height 43
drag, startPoint x: 296, startPoint y: 206, endPoint x: 374, endPoint y: 211, distance: 78.3
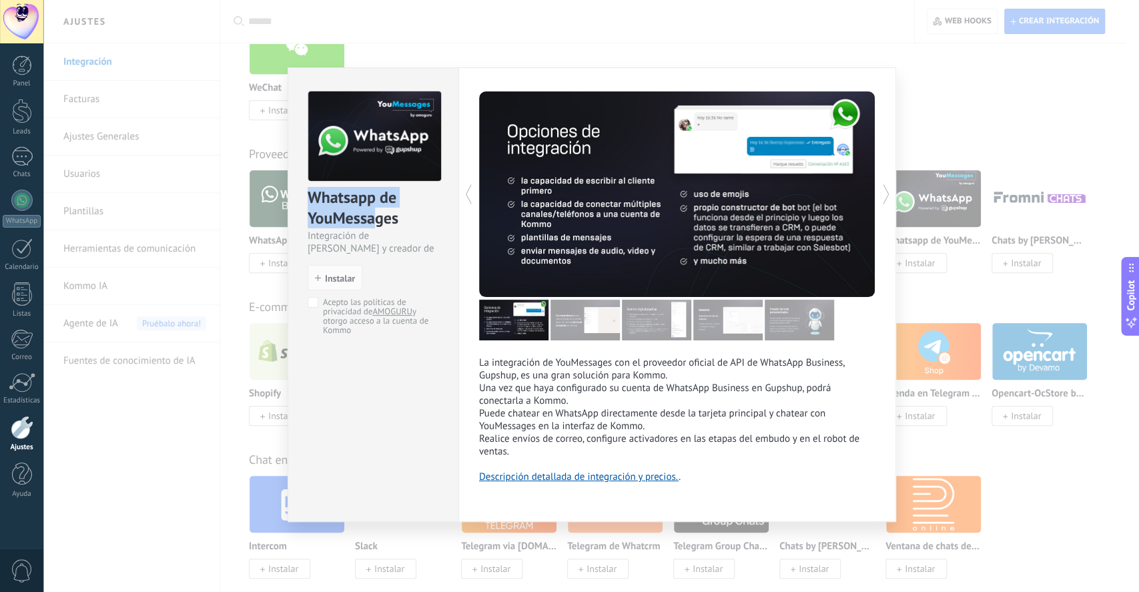
click at [374, 211] on div "Whatsapp de YouMessages Integración de Whatsapp y creador de bots install Insta…" at bounding box center [373, 206] width 170 height 277
click at [374, 211] on div "Whatsapp de YouMessages" at bounding box center [373, 208] width 131 height 43
click at [366, 221] on div "Whatsapp de YouMessages" at bounding box center [373, 208] width 131 height 43
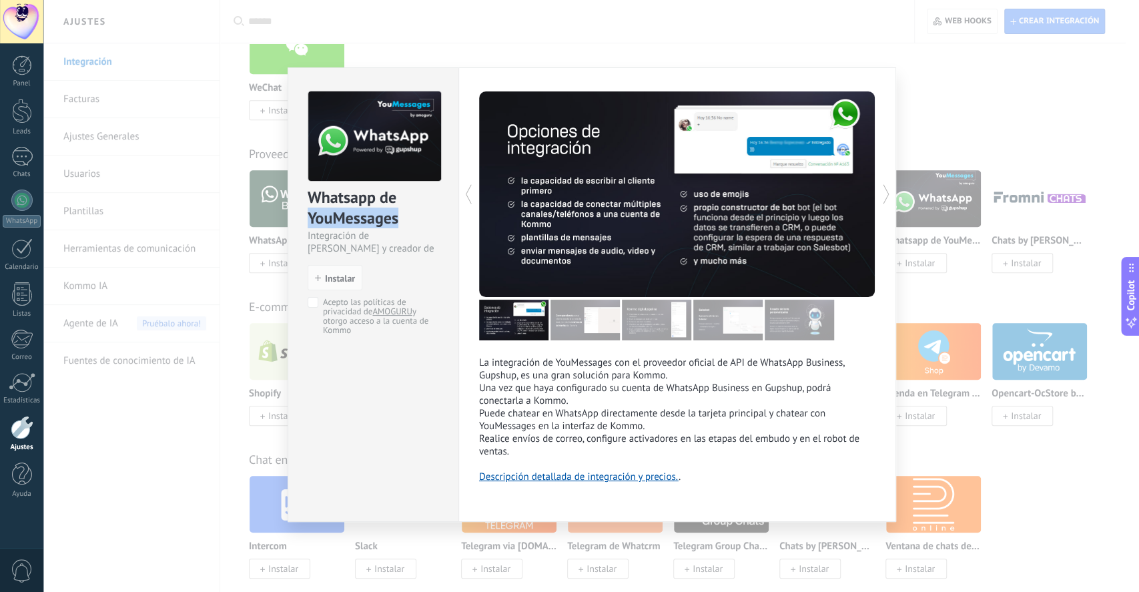
click at [366, 221] on div "Whatsapp de YouMessages" at bounding box center [373, 208] width 131 height 43
click at [366, 220] on div "Whatsapp de YouMessages" at bounding box center [373, 208] width 131 height 43
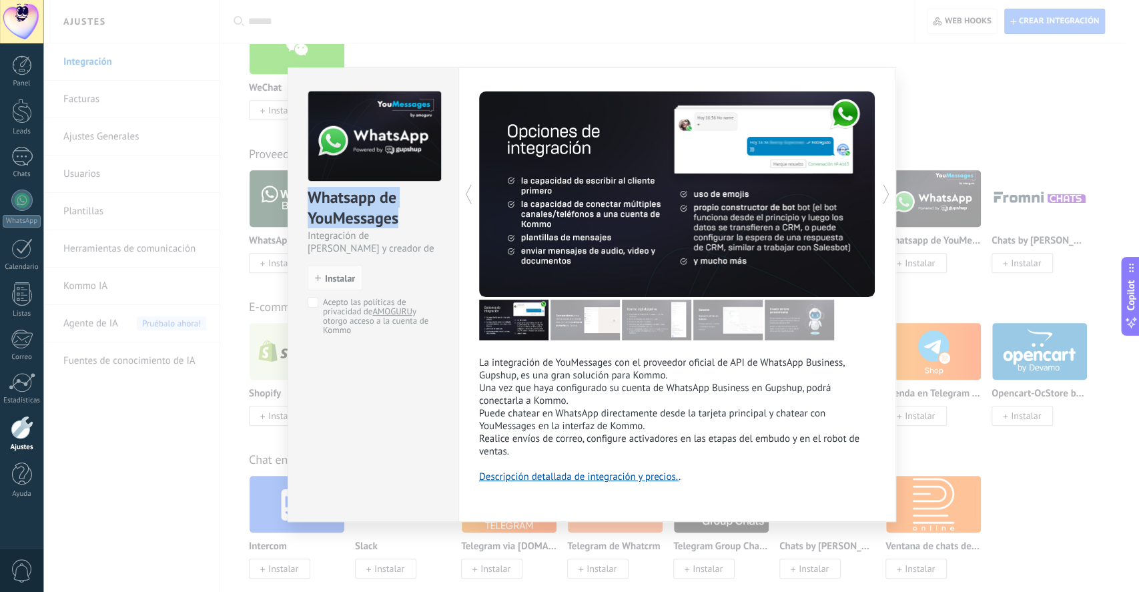
click at [366, 220] on div "Whatsapp de YouMessages" at bounding box center [373, 208] width 131 height 43
click at [359, 214] on div "Whatsapp de YouMessages" at bounding box center [373, 208] width 131 height 43
click at [338, 208] on div "Whatsapp de YouMessages" at bounding box center [373, 208] width 131 height 43
click at [331, 216] on div "Whatsapp de YouMessages" at bounding box center [373, 208] width 131 height 43
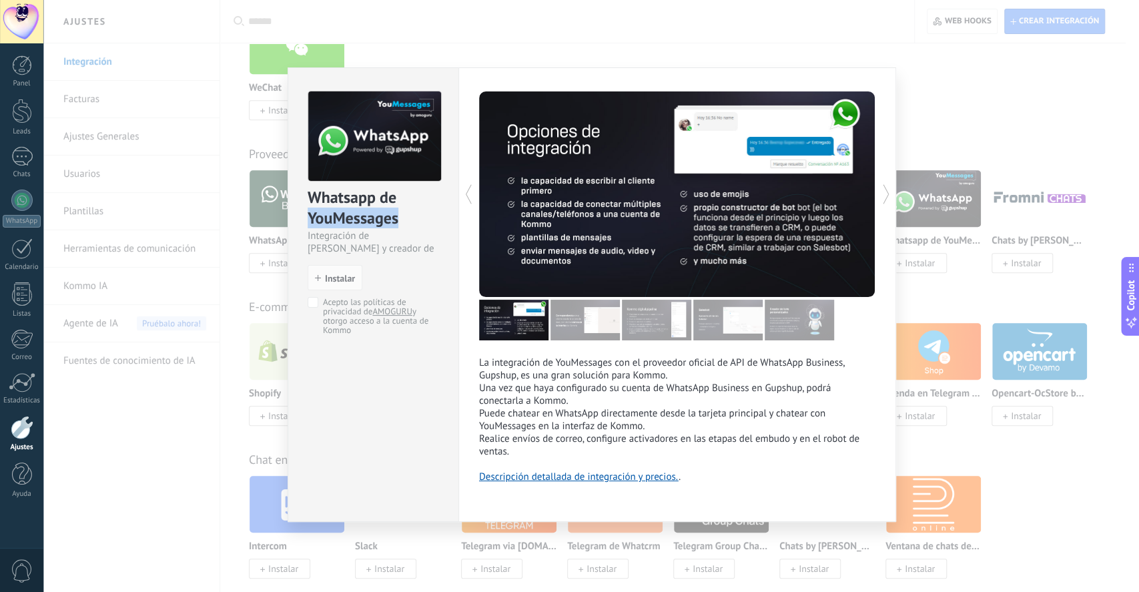
copy div "YouMessages"
click at [1108, 519] on div "Whatsapp de YouMessages Integración de Whatsapp y creador de bots install Insta…" at bounding box center [591, 296] width 1096 height 592
